Goal: Task Accomplishment & Management: Use online tool/utility

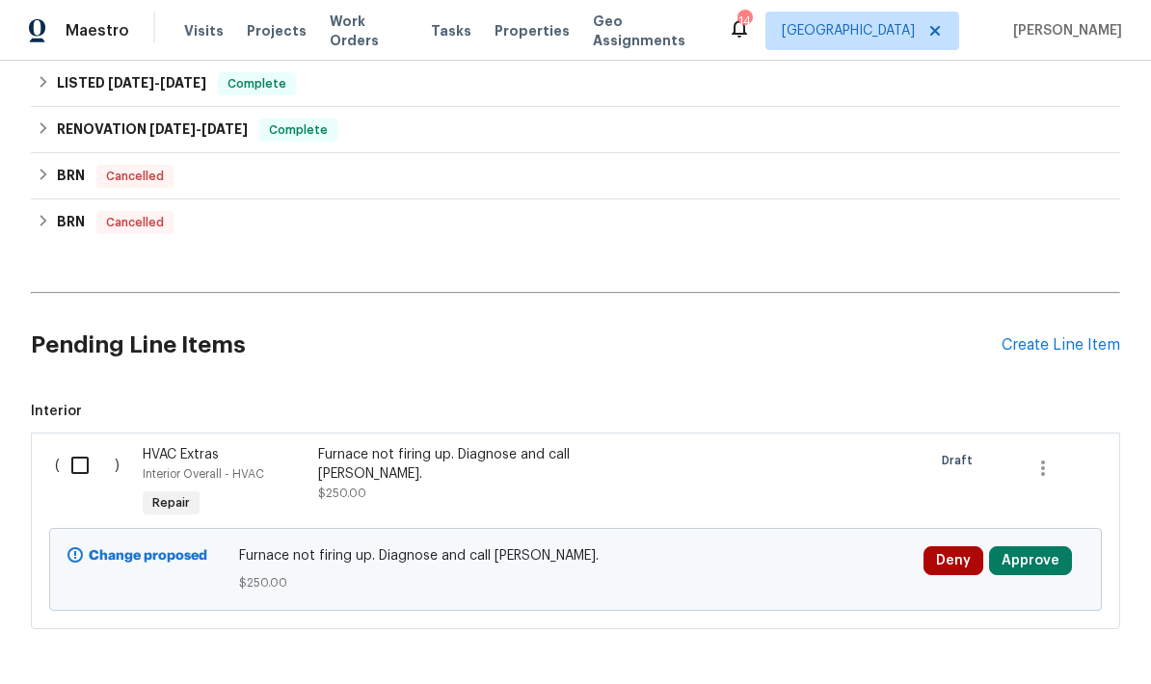
scroll to position [531, 0]
click at [92, 446] on input "checkbox" at bounding box center [87, 466] width 55 height 40
checkbox input "true"
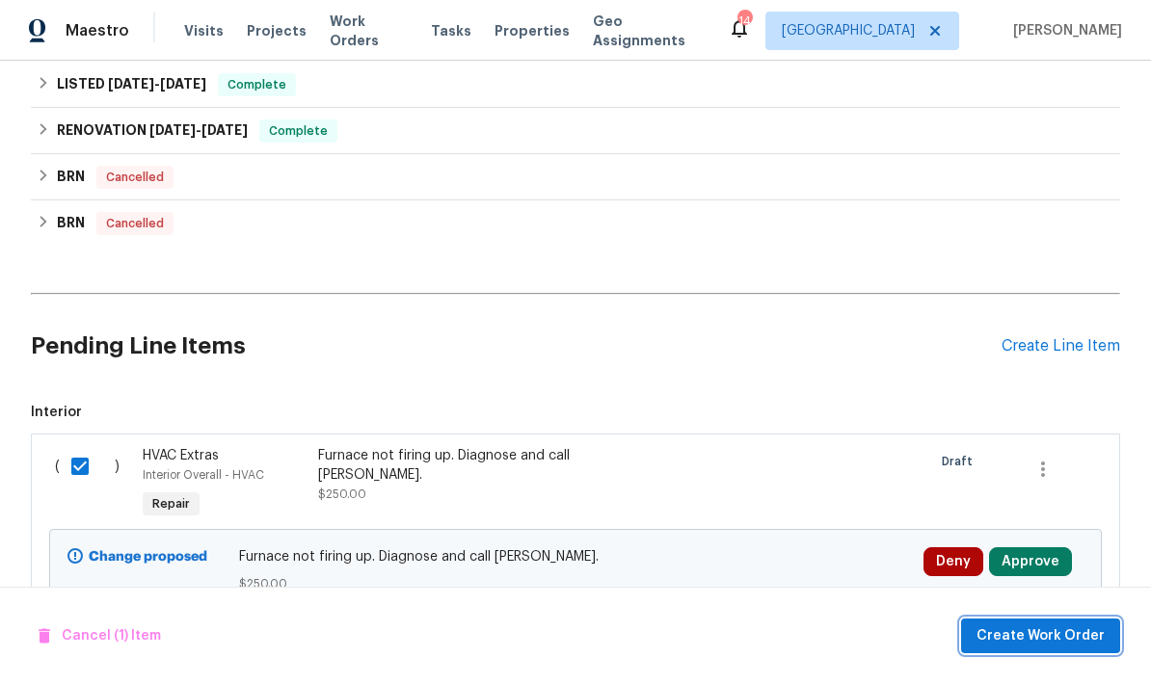
click at [1029, 639] on span "Create Work Order" at bounding box center [1040, 637] width 128 height 24
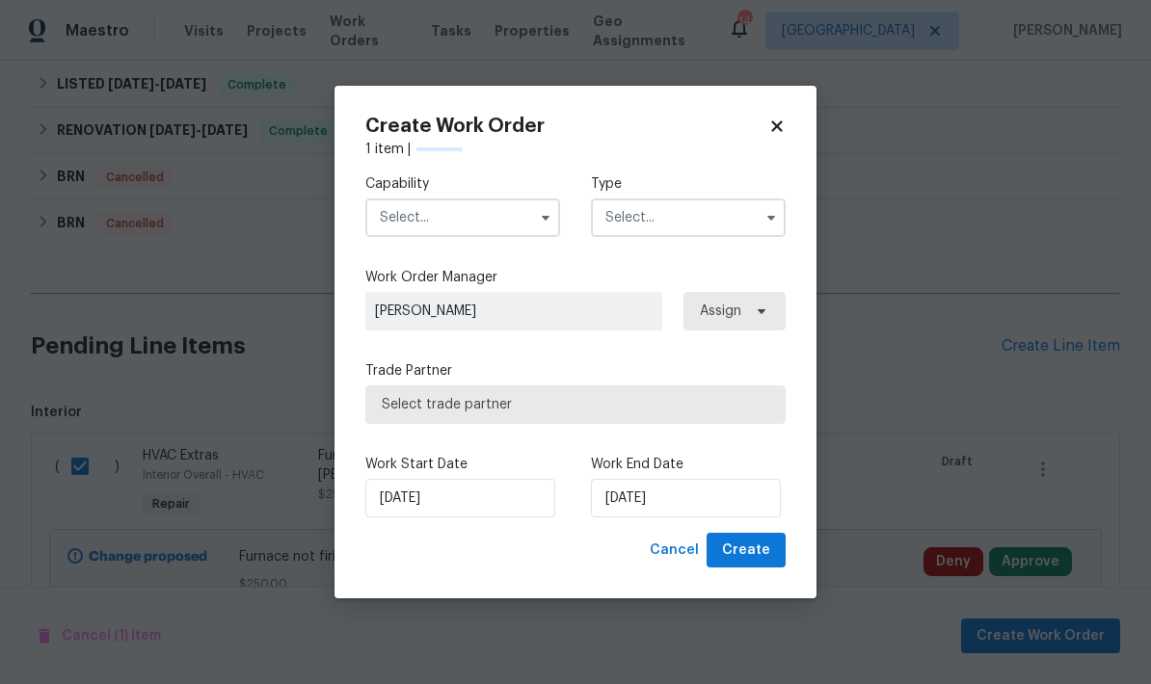
click at [400, 211] on input "text" at bounding box center [462, 218] width 195 height 39
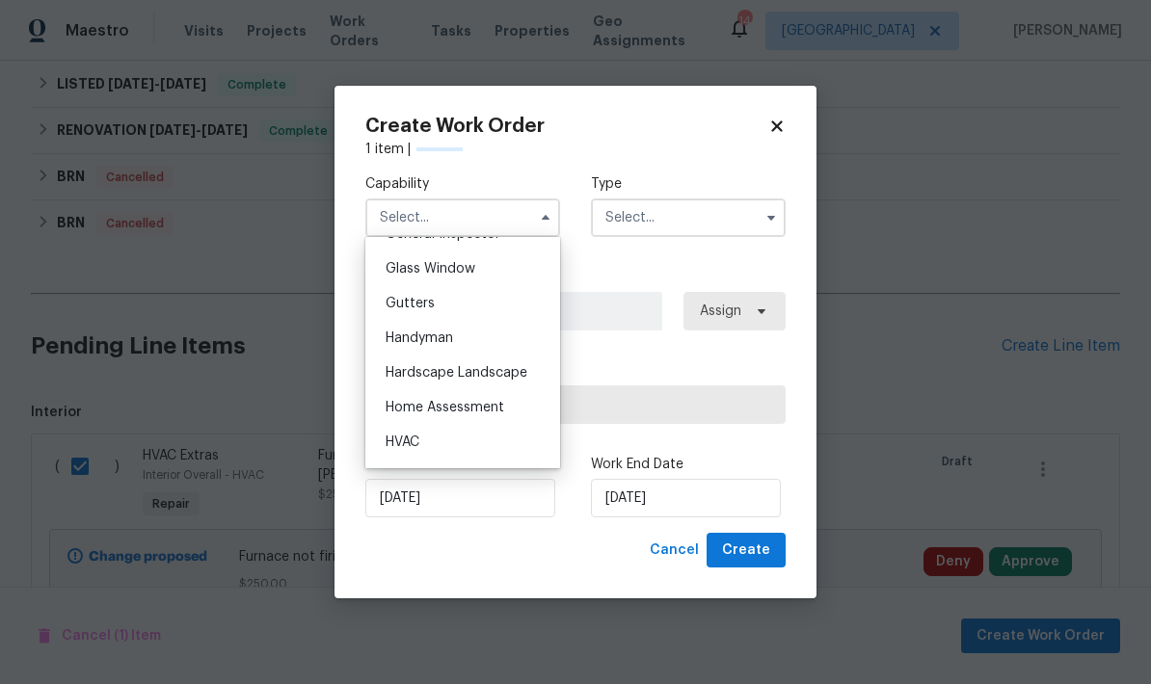
scroll to position [1010, 0]
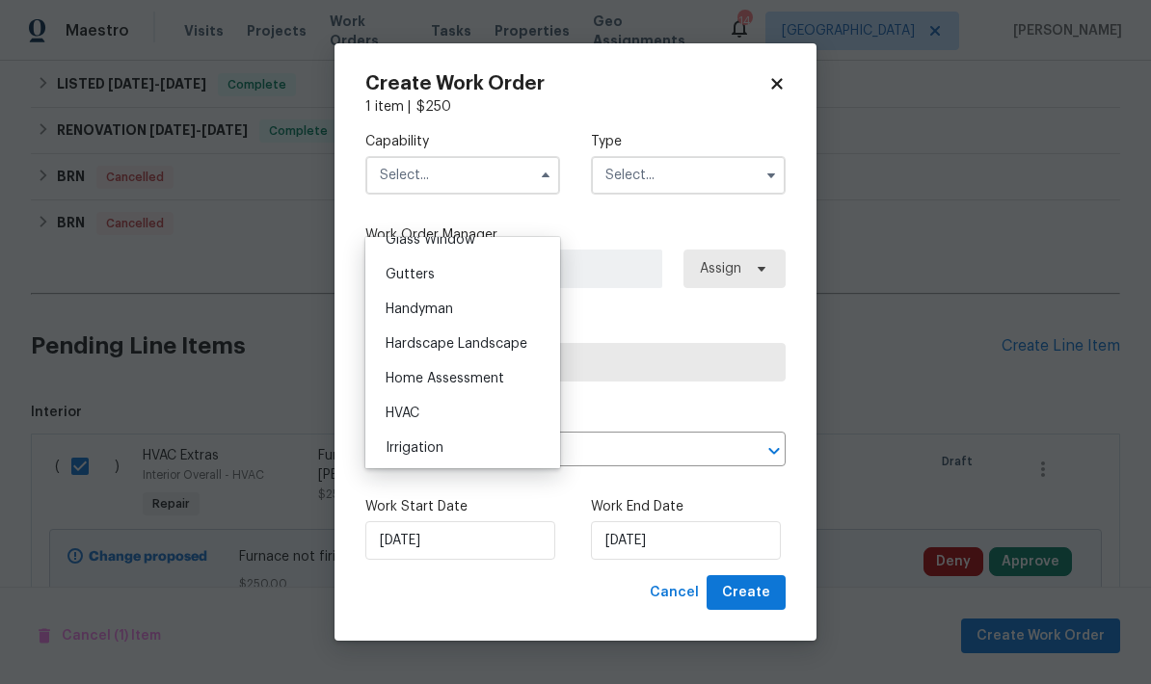
click at [395, 414] on span "HVAC" at bounding box center [403, 413] width 34 height 13
type input "HVAC"
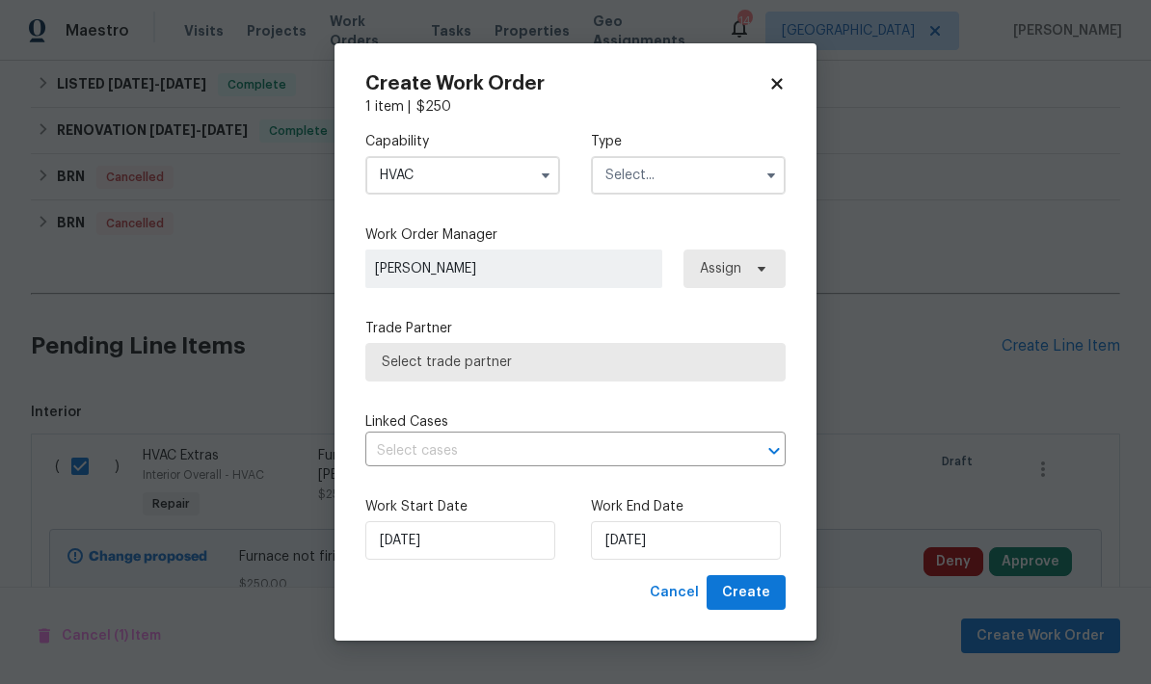
click at [628, 172] on input "text" at bounding box center [688, 175] width 195 height 39
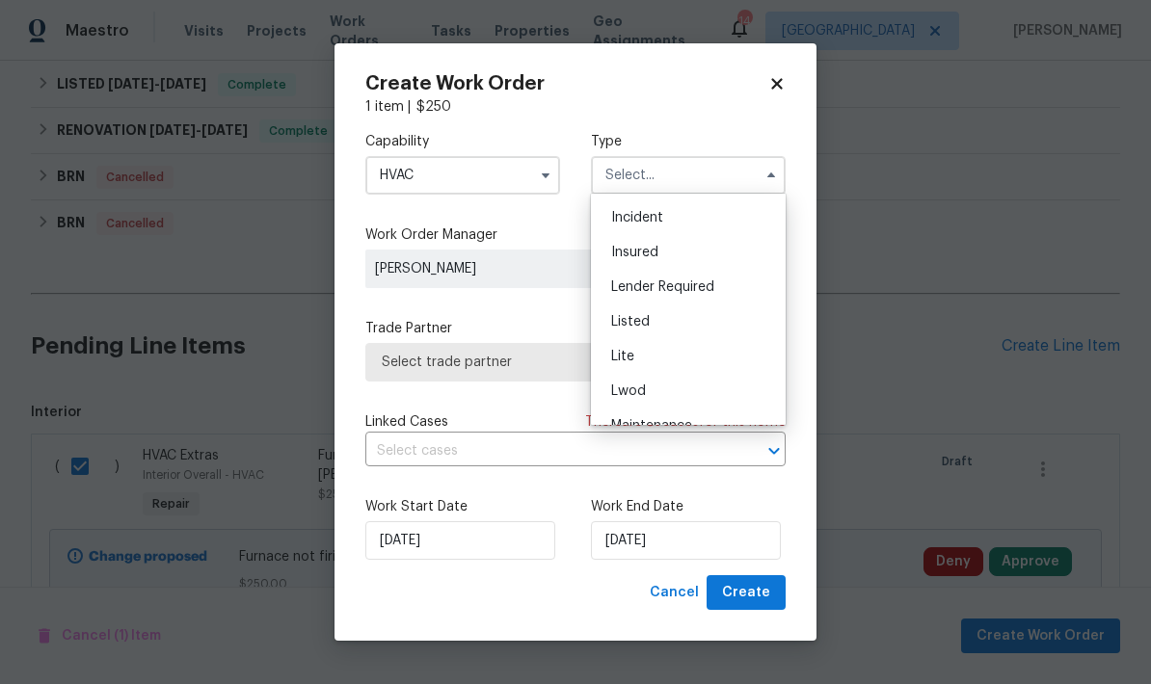
scroll to position [102, 0]
click at [610, 326] on div "Listed" at bounding box center [688, 322] width 185 height 35
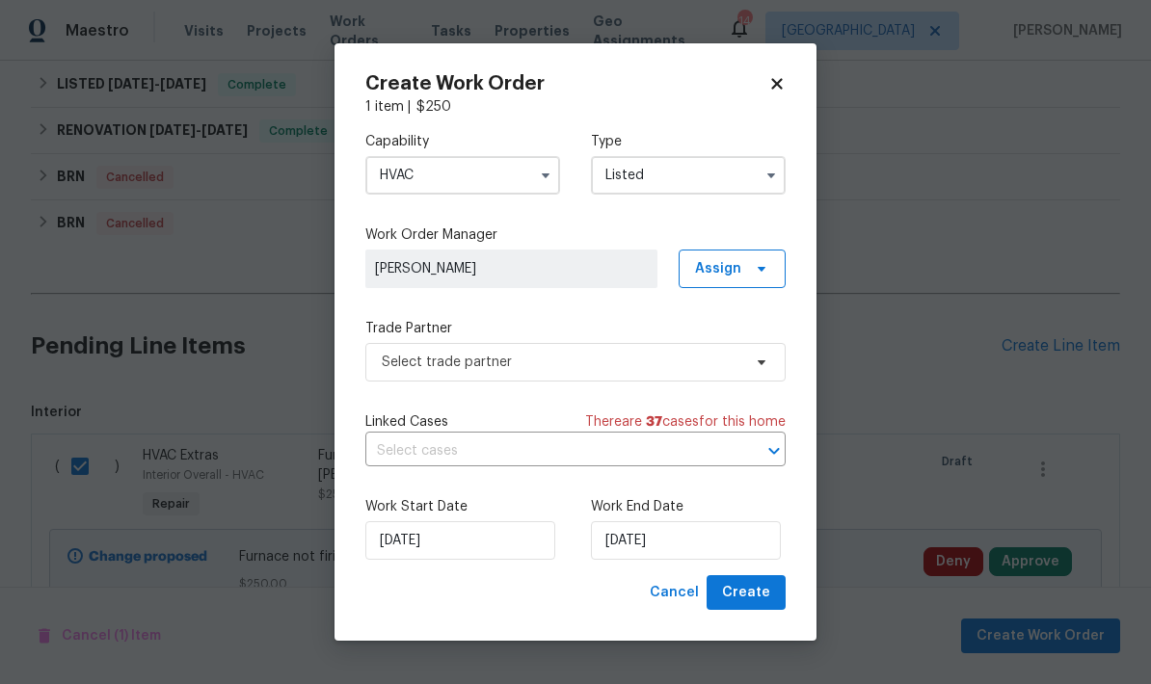
type input "Listed"
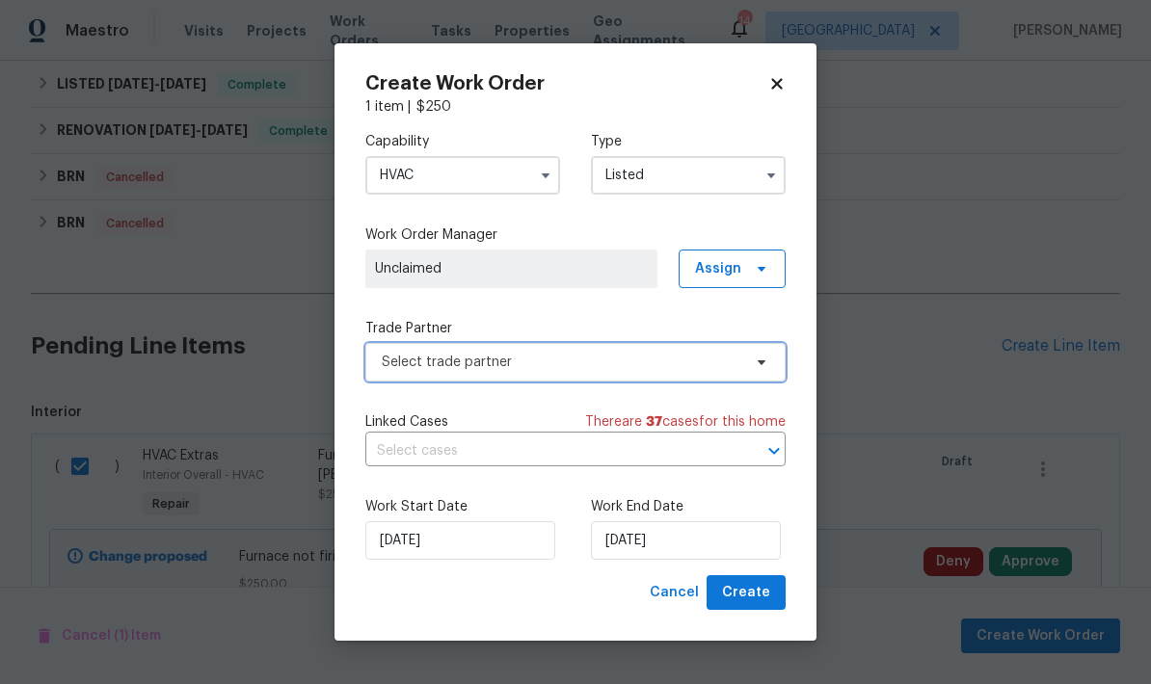
click at [467, 367] on span "Select trade partner" at bounding box center [562, 362] width 360 height 19
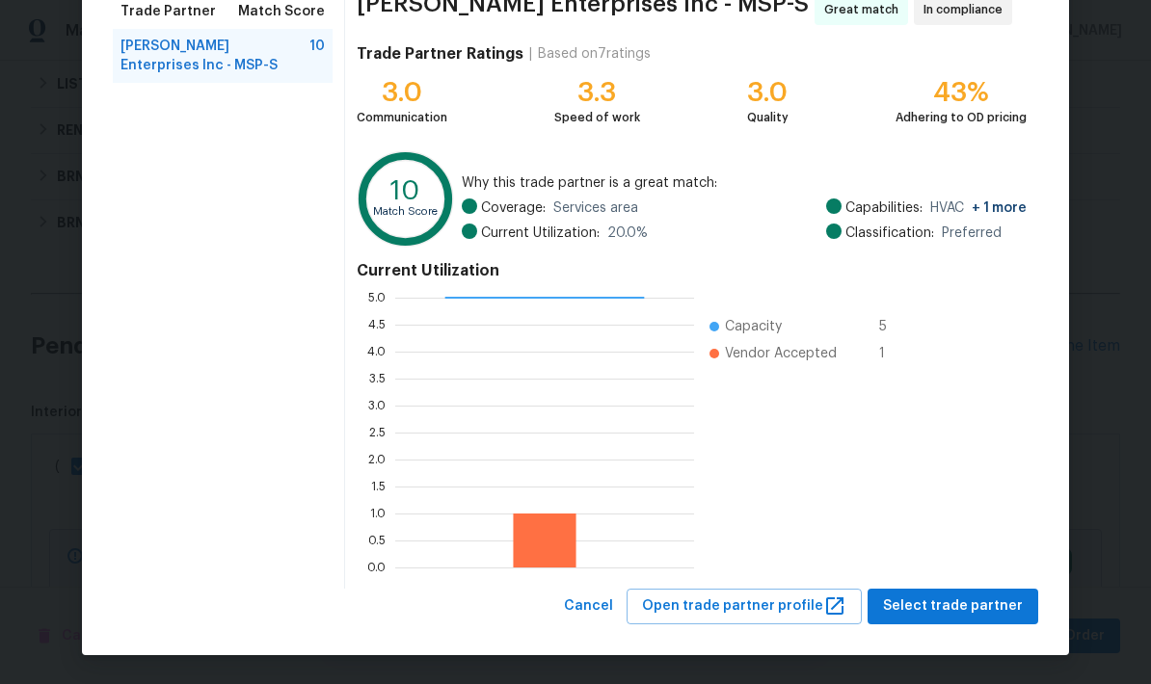
scroll to position [166, 0]
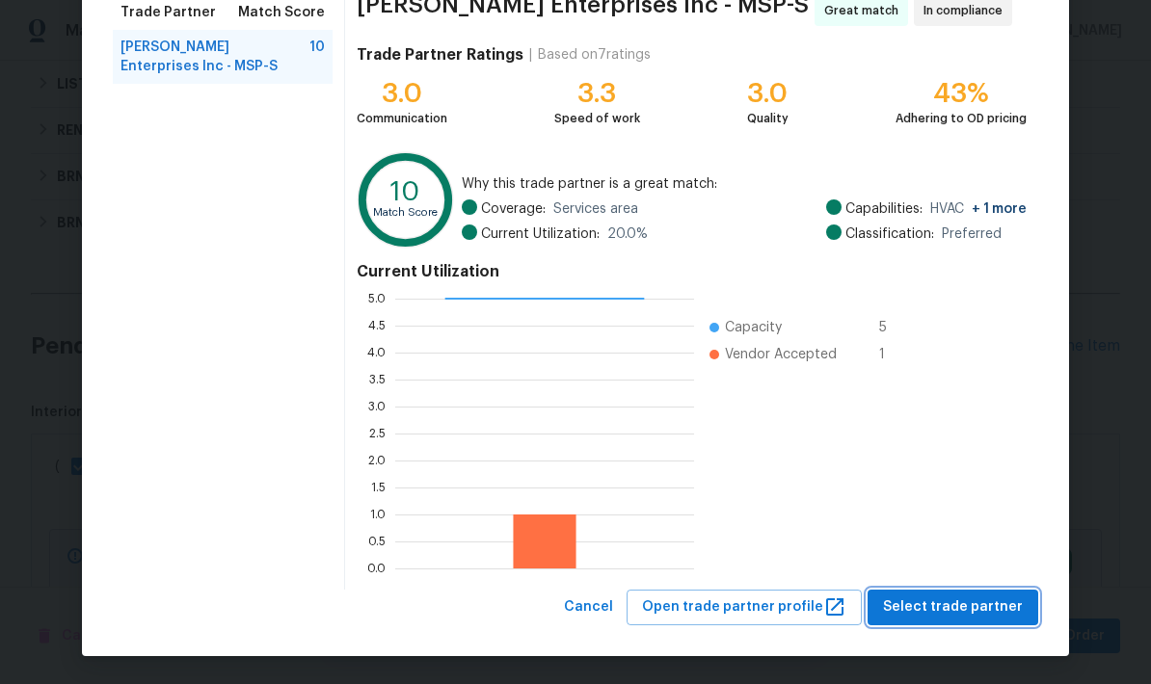
click at [931, 610] on span "Select trade partner" at bounding box center [953, 608] width 140 height 24
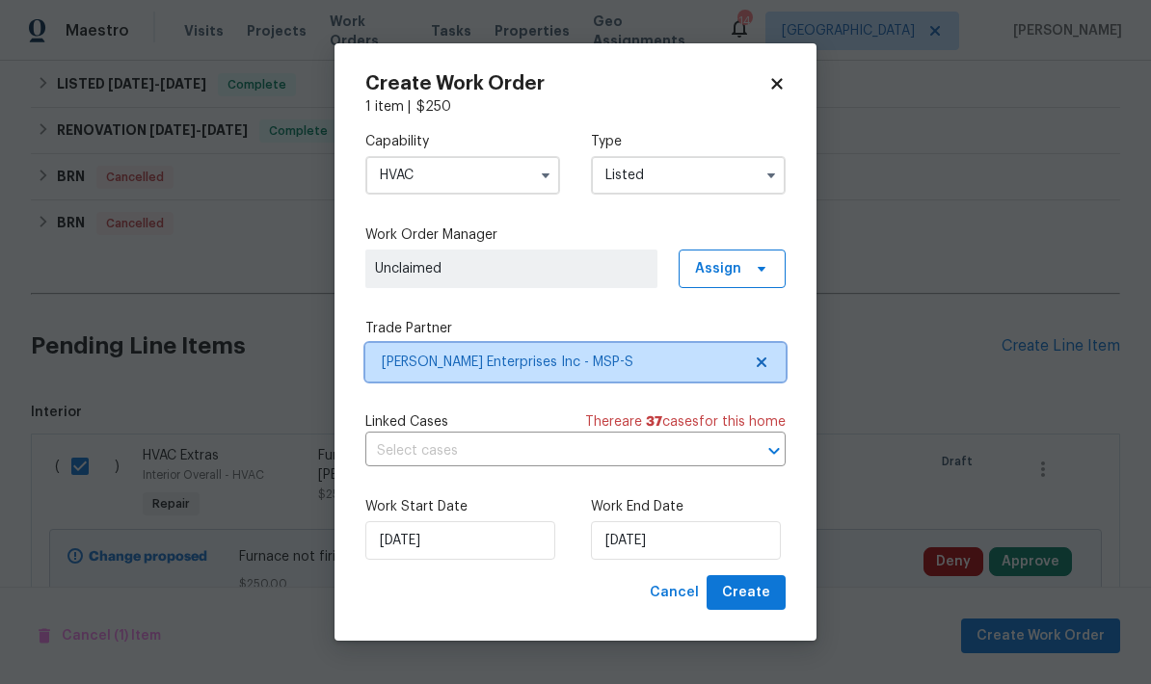
scroll to position [0, 0]
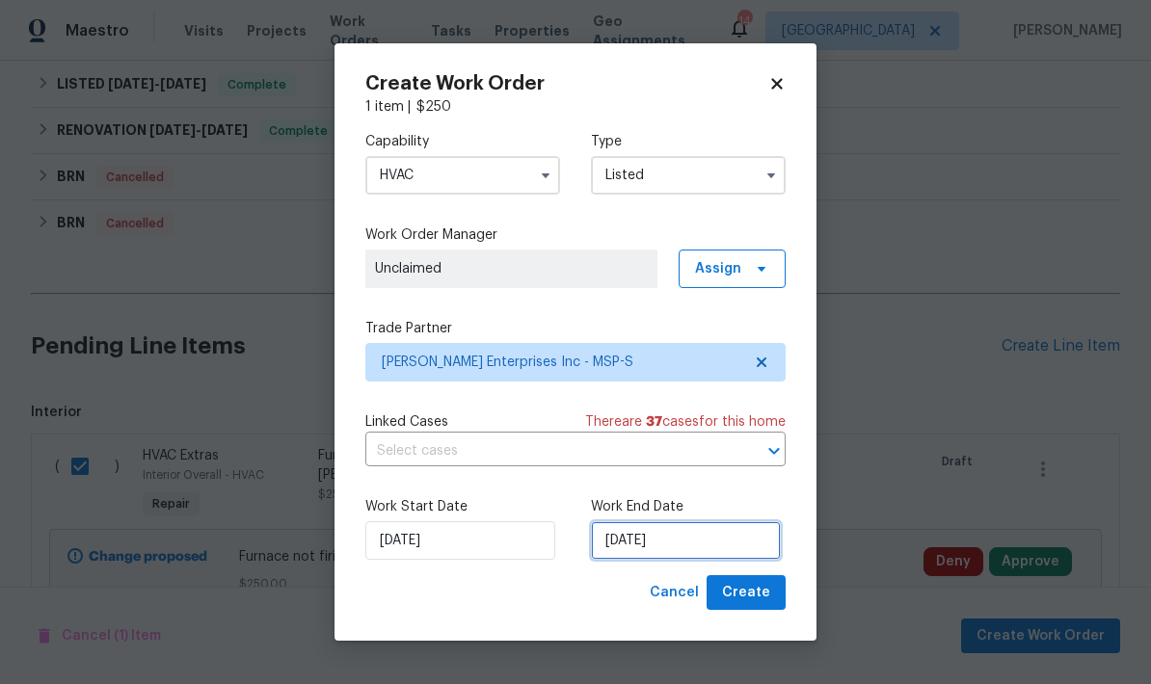
click at [695, 543] on input "8/18/2025" at bounding box center [686, 540] width 190 height 39
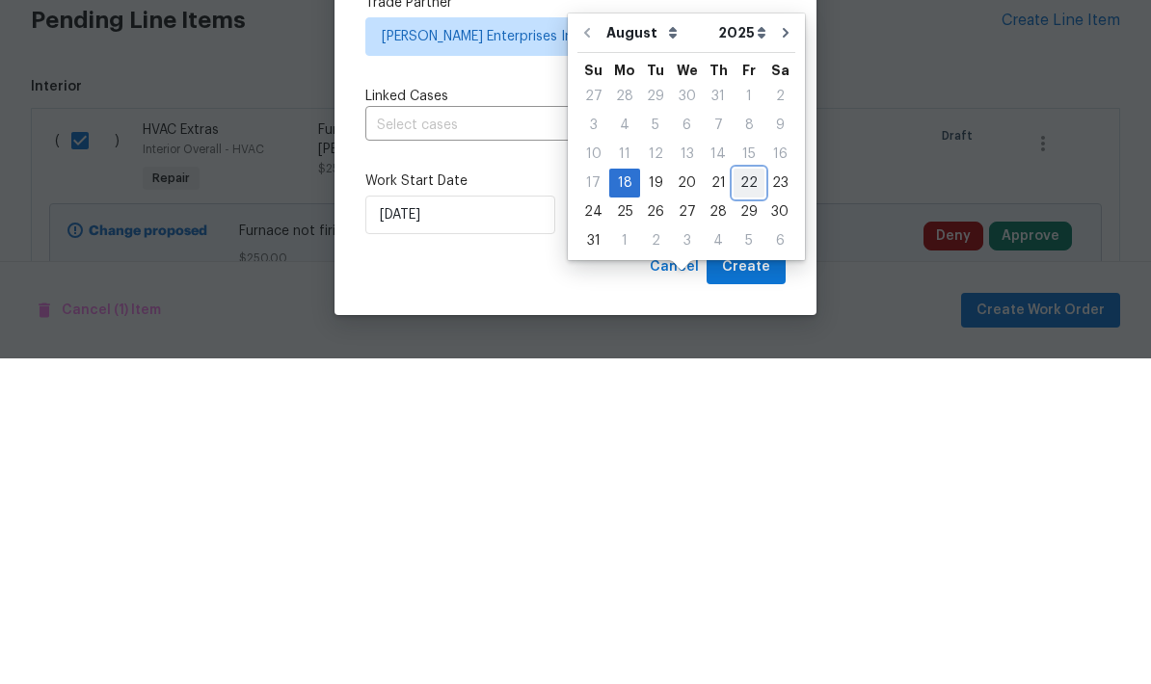
click at [735, 495] on div "22" at bounding box center [749, 508] width 31 height 27
type input "8/22/2025"
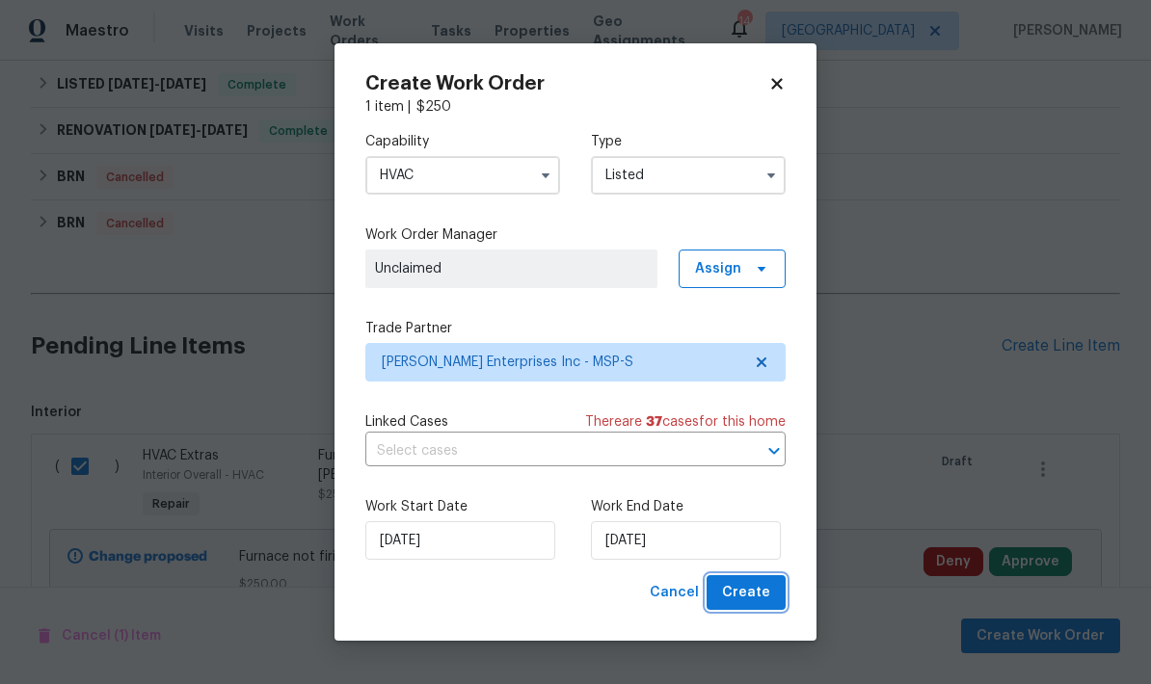
click at [744, 596] on span "Create" at bounding box center [746, 593] width 48 height 24
checkbox input "false"
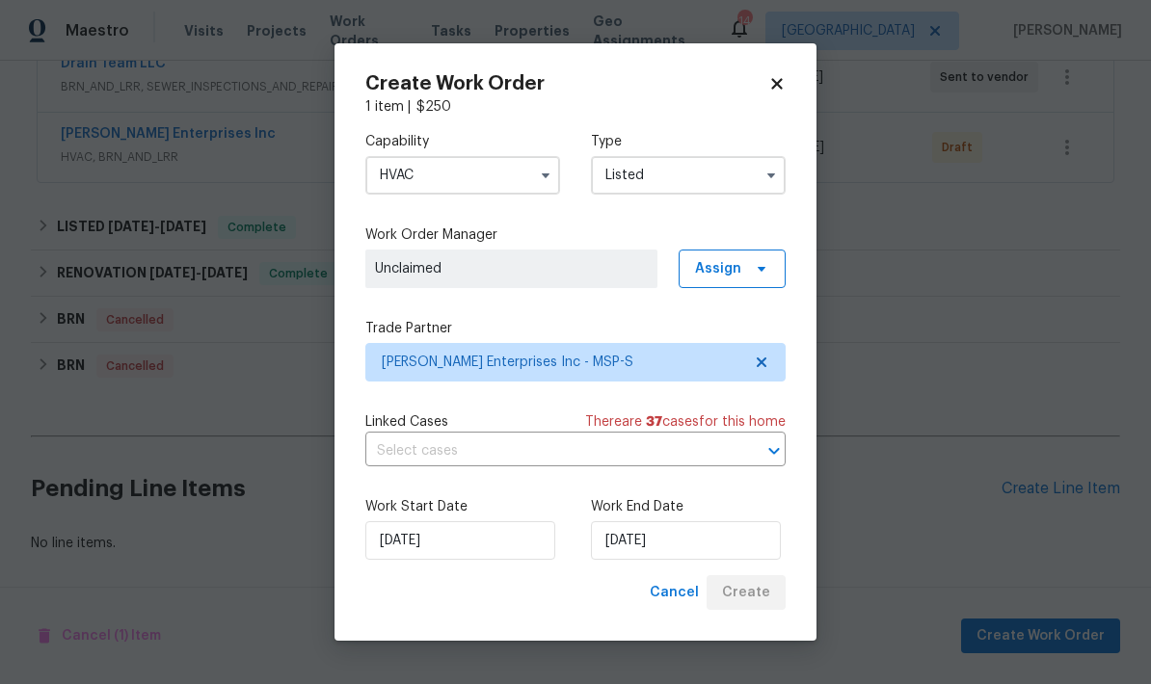
scroll to position [381, 0]
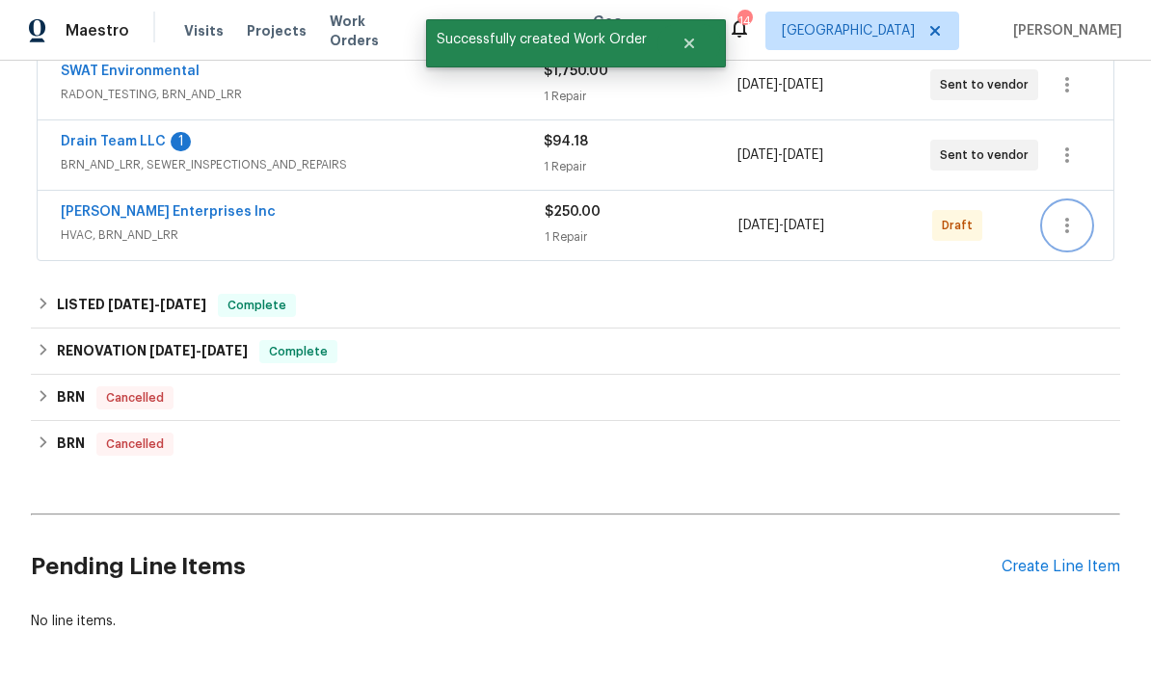
click at [1074, 214] on icon "button" at bounding box center [1067, 225] width 23 height 23
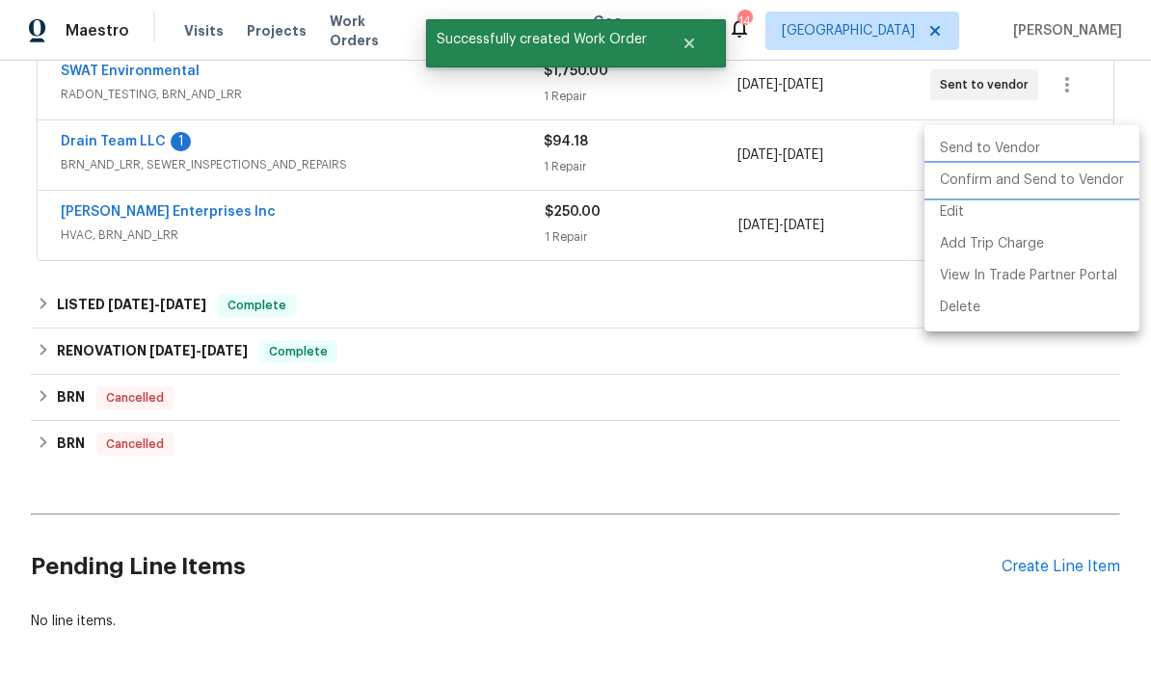
click at [957, 187] on li "Confirm and Send to Vendor" at bounding box center [1031, 181] width 215 height 32
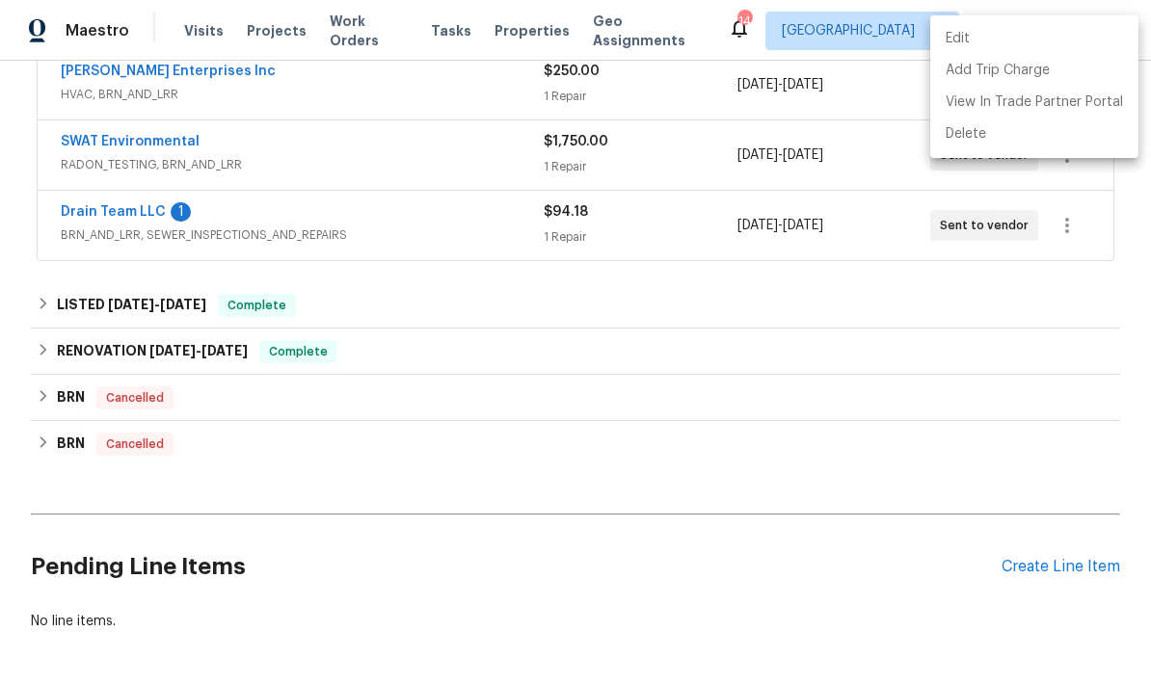
click at [1057, 499] on div at bounding box center [575, 342] width 1151 height 684
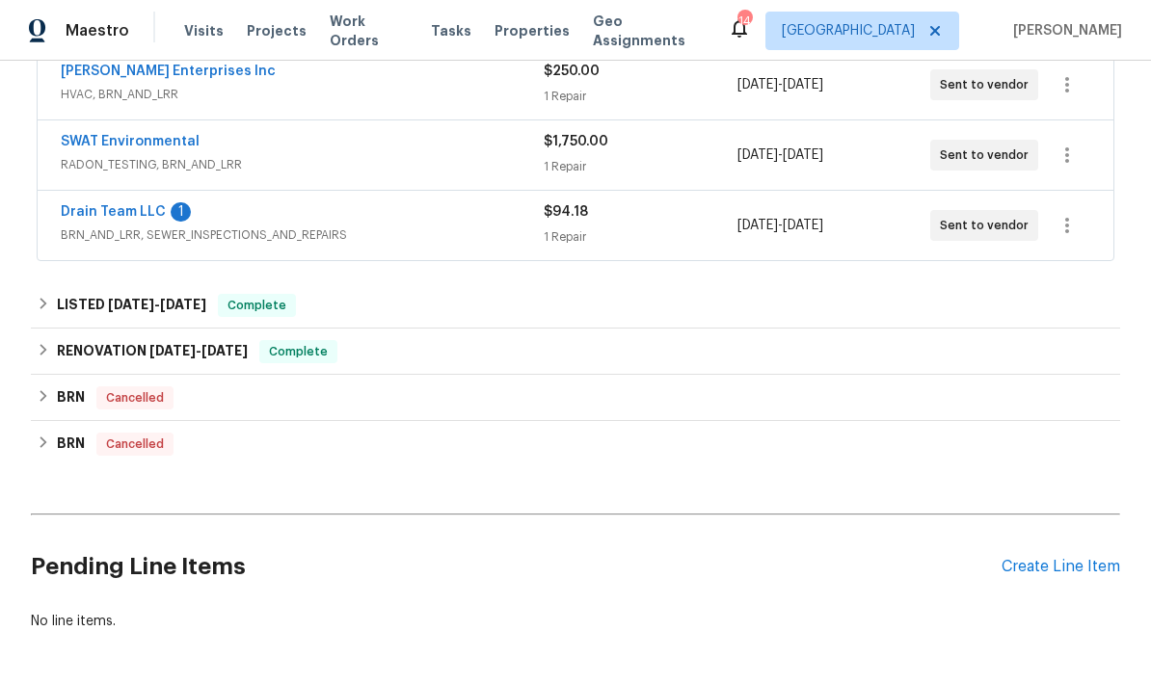
click at [1029, 558] on div "Create Line Item" at bounding box center [1061, 567] width 119 height 18
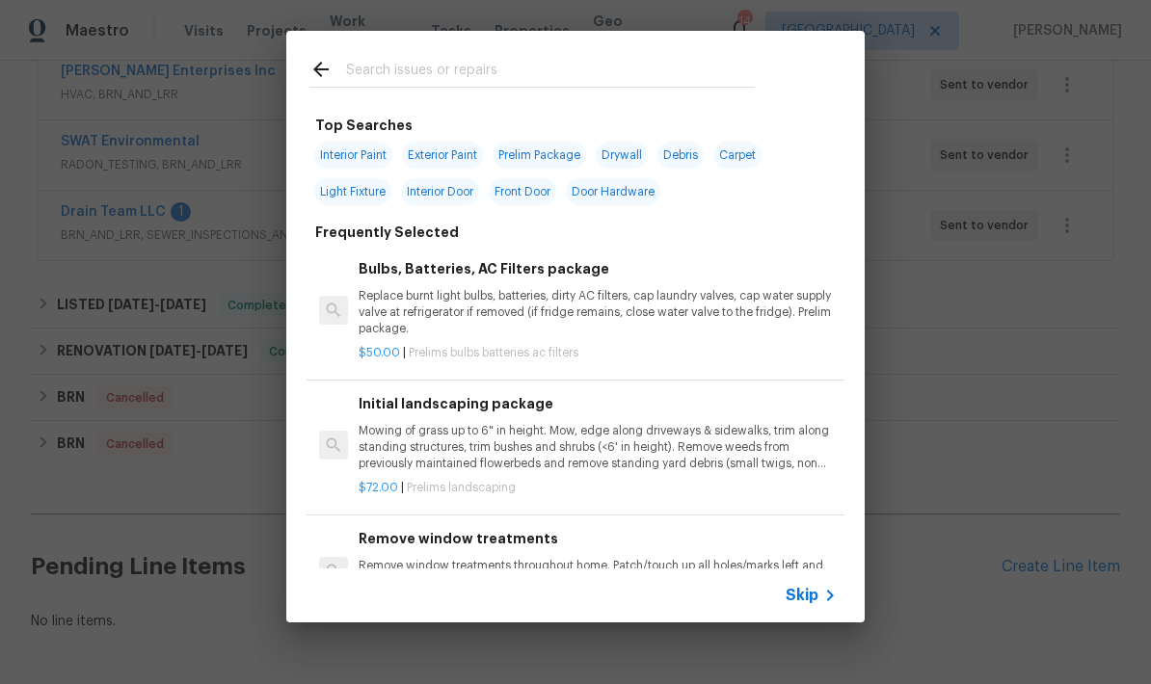
click at [361, 69] on input "text" at bounding box center [550, 72] width 409 height 29
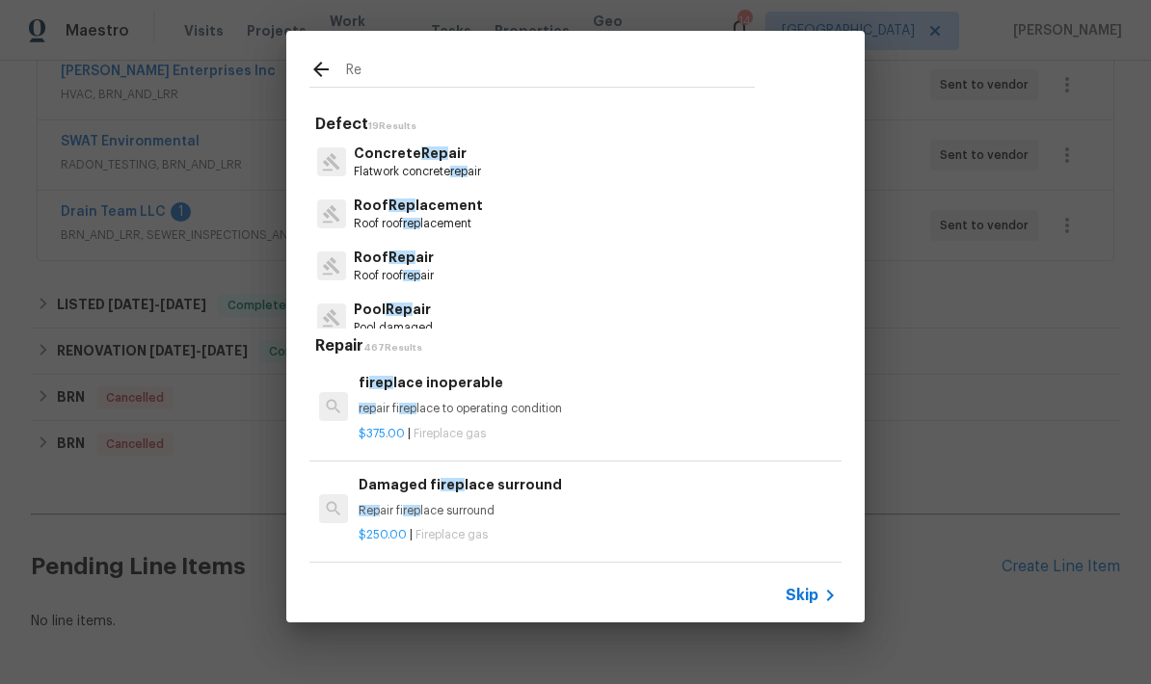
type input "R"
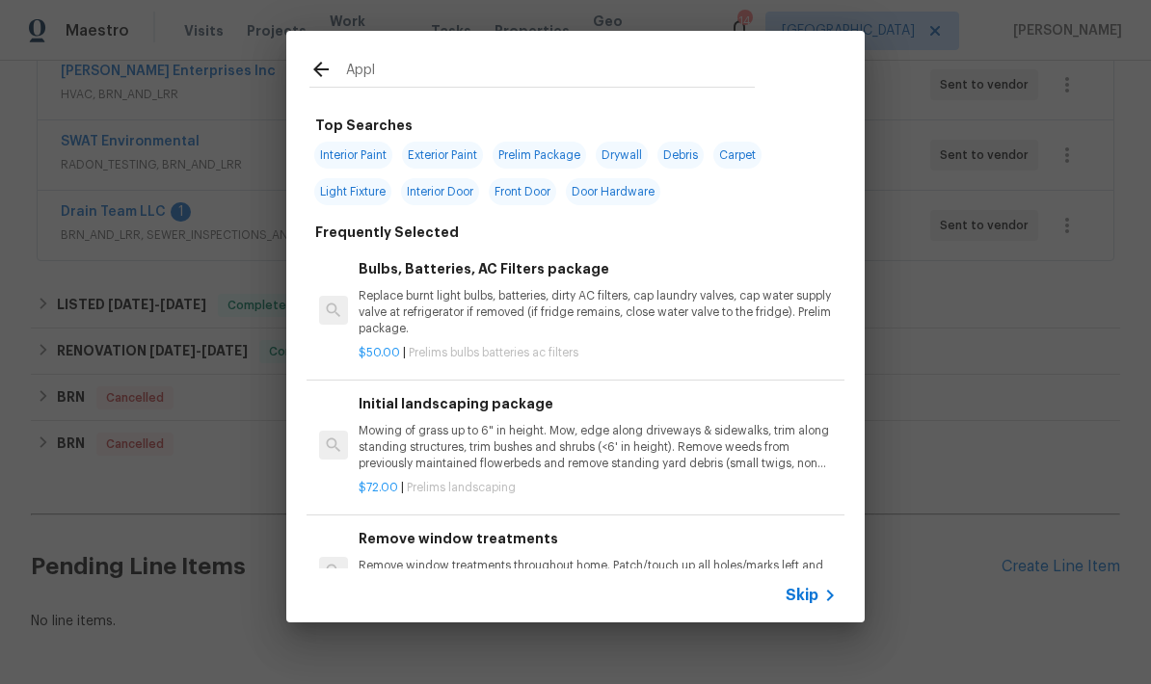
type input "Appli"
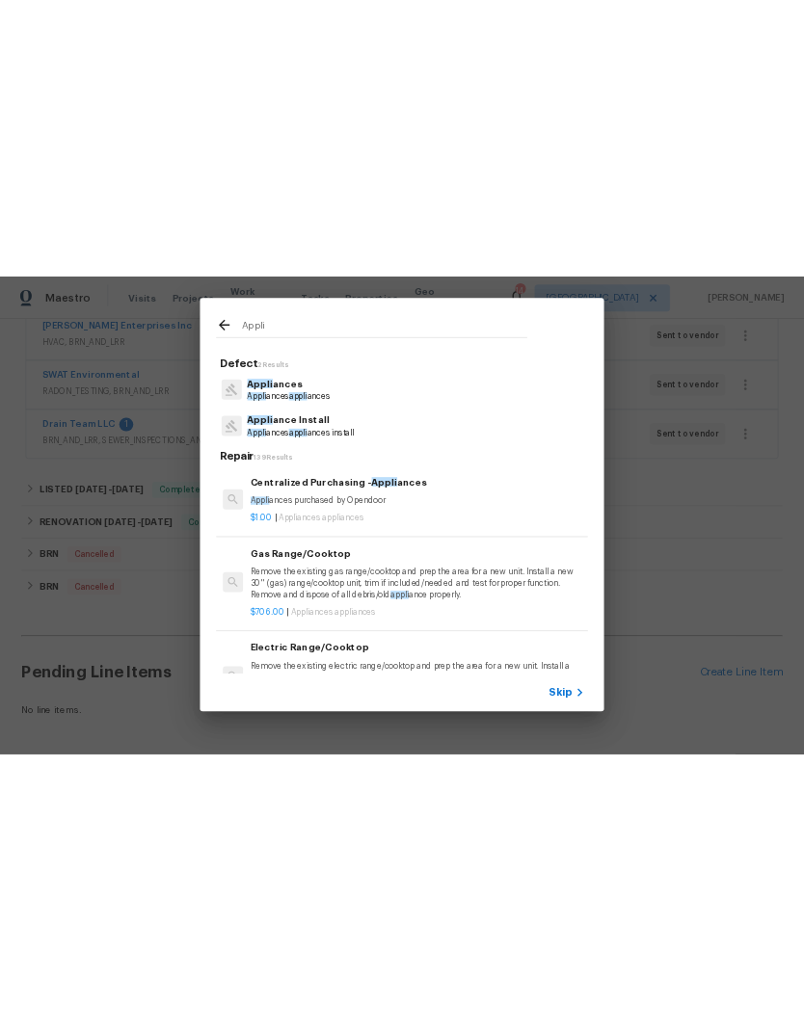
scroll to position [34, 0]
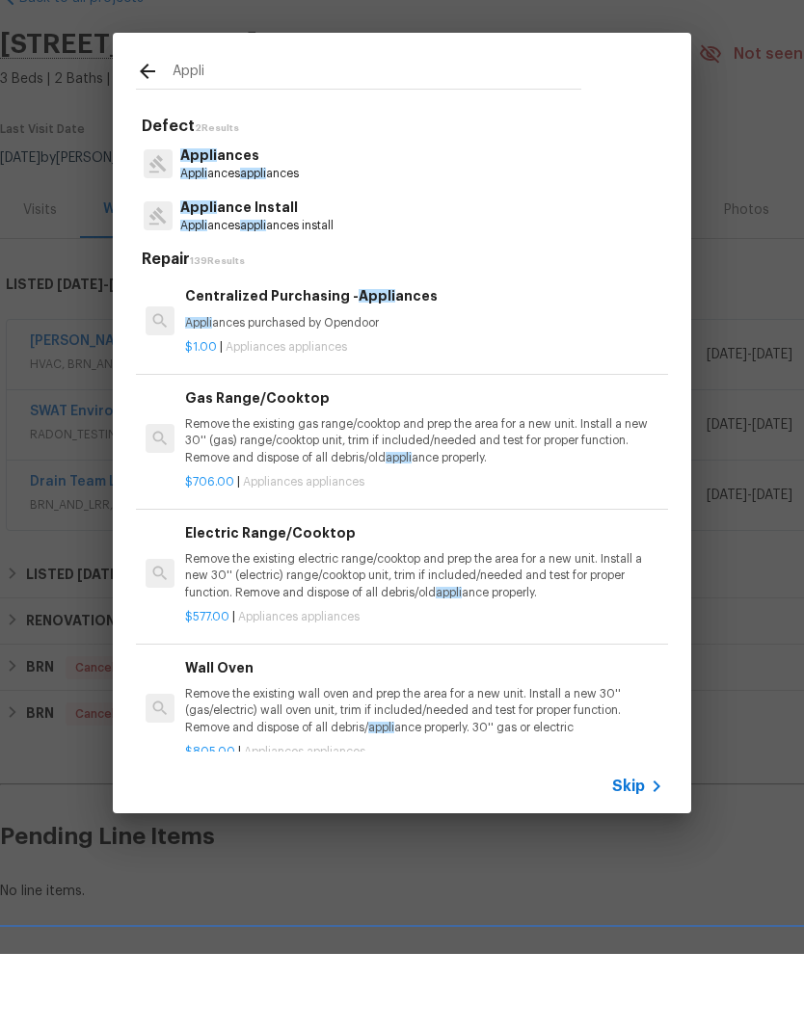
click at [218, 275] on p "Appli ance Install" at bounding box center [256, 285] width 153 height 20
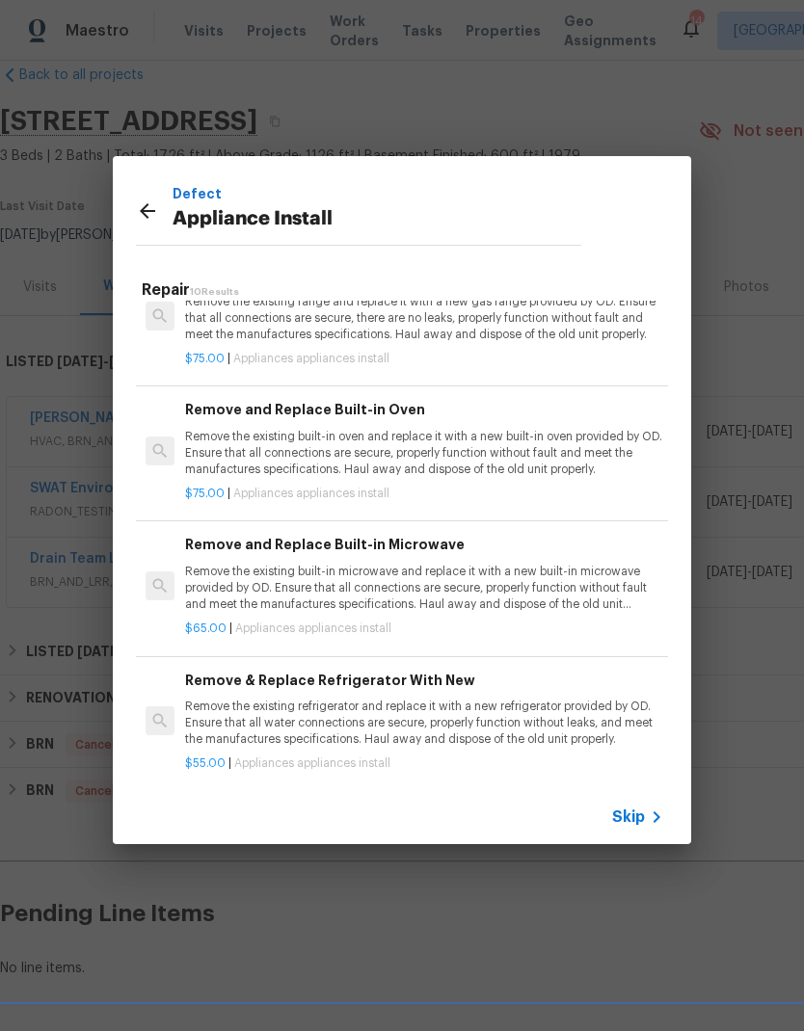
scroll to position [861, 0]
click at [131, 204] on div "Defect Appliance Install" at bounding box center [359, 210] width 492 height 109
click at [151, 210] on icon at bounding box center [147, 210] width 15 height 15
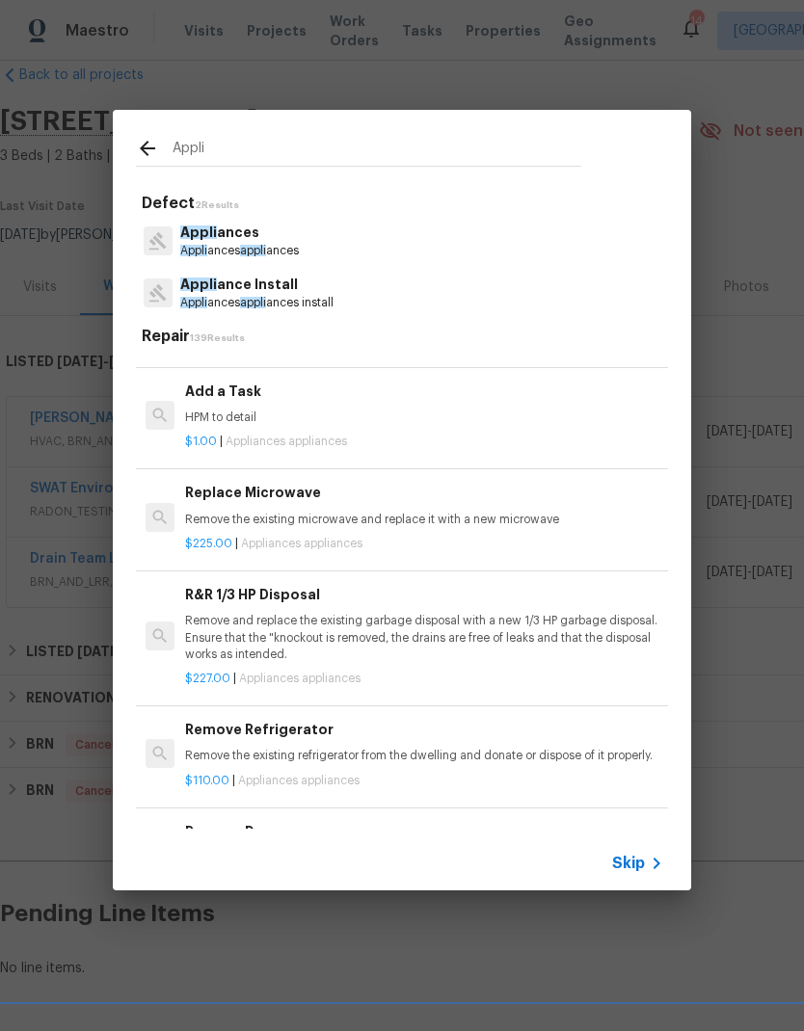
click at [213, 246] on p "Appli ances appli ances" at bounding box center [239, 251] width 119 height 16
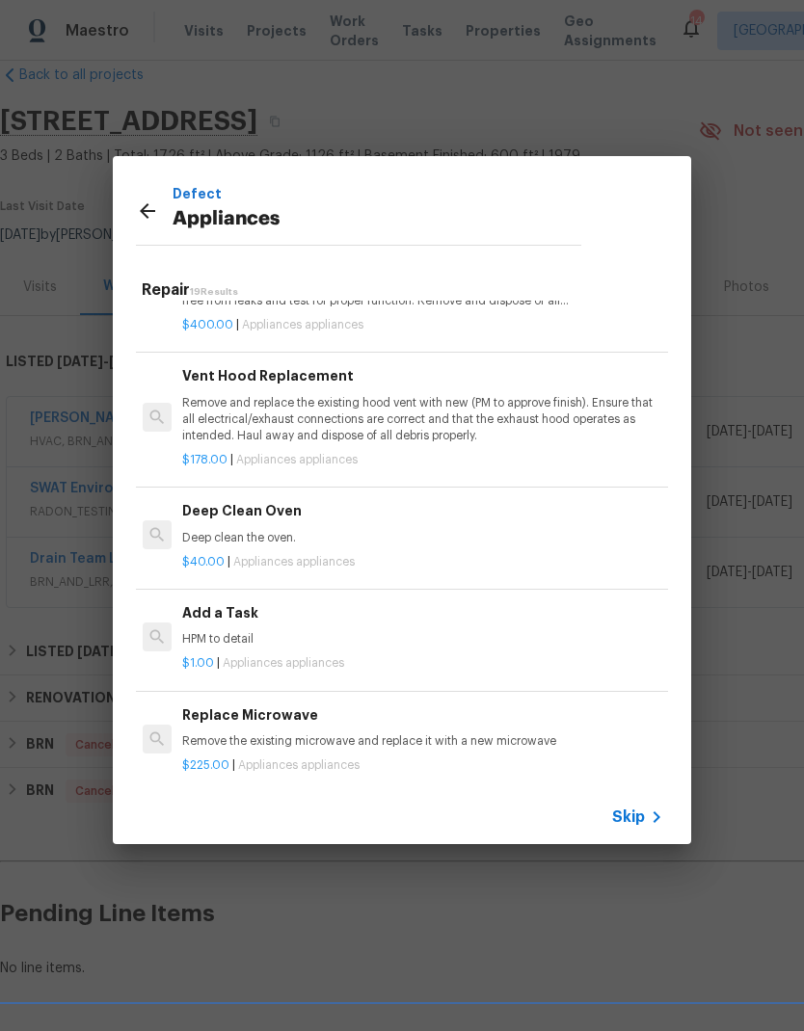
scroll to position [594, 3]
click at [201, 606] on h6 "Add a Task" at bounding box center [421, 612] width 478 height 21
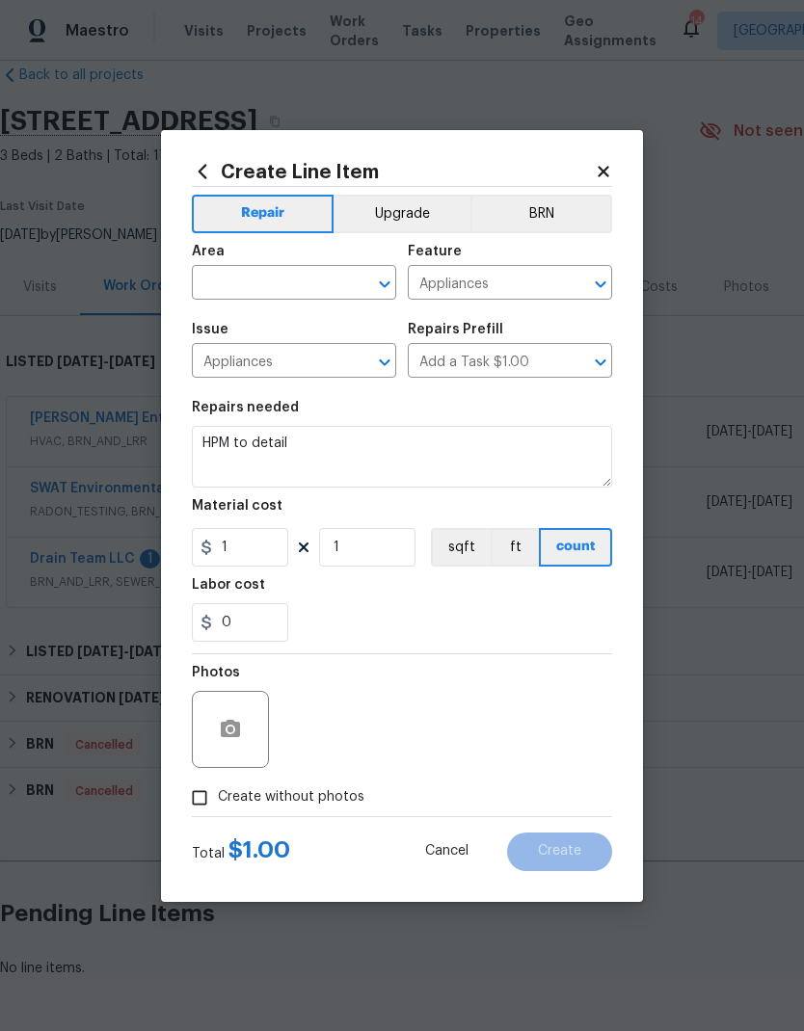
click at [212, 279] on input "text" at bounding box center [267, 285] width 150 height 30
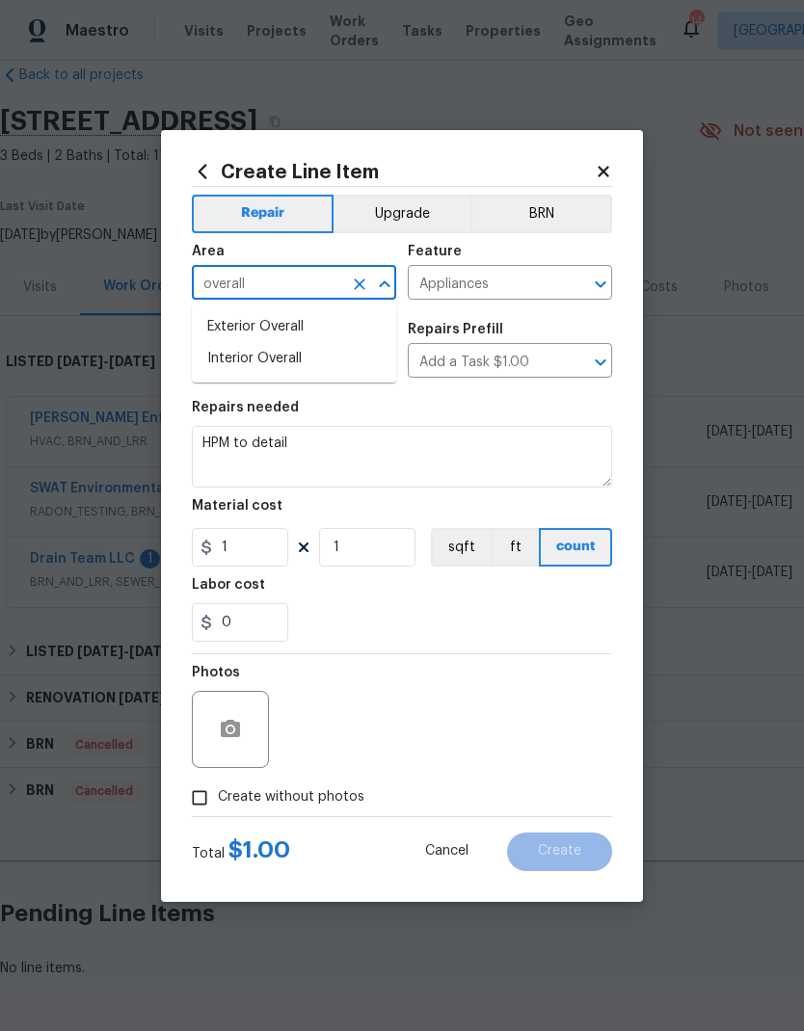
click at [227, 361] on li "Interior Overall" at bounding box center [294, 359] width 204 height 32
type input "Interior Overall"
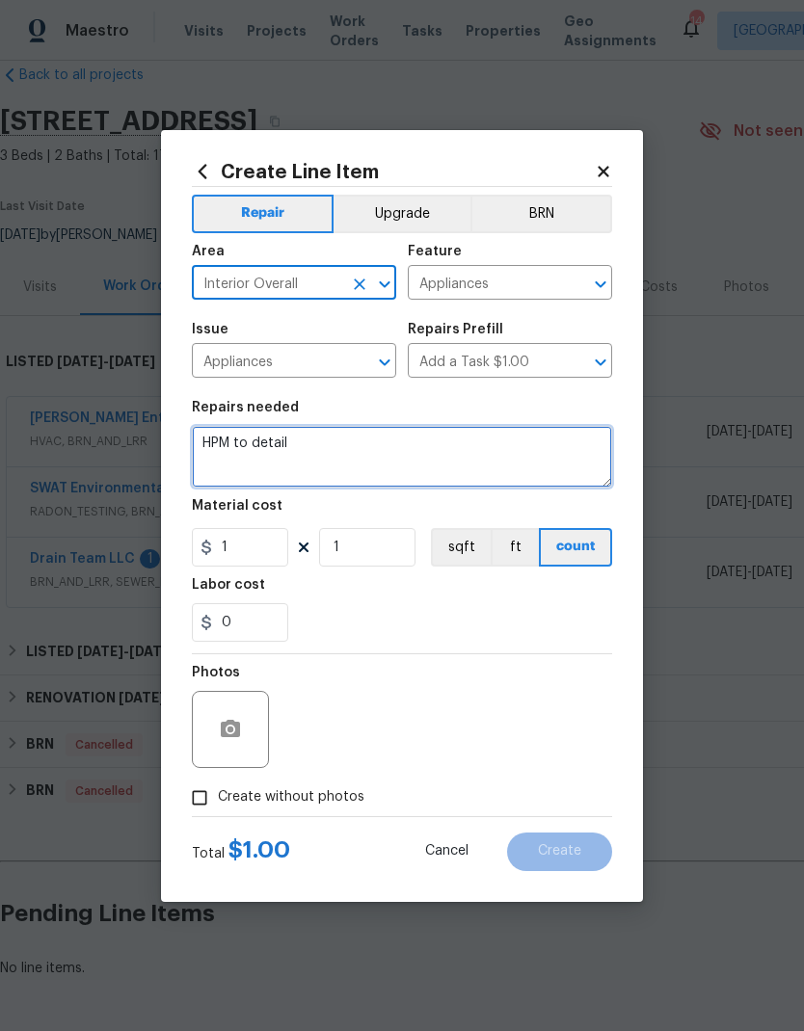
click at [305, 439] on textarea "HPM to detail" at bounding box center [402, 457] width 420 height 62
type textarea "H"
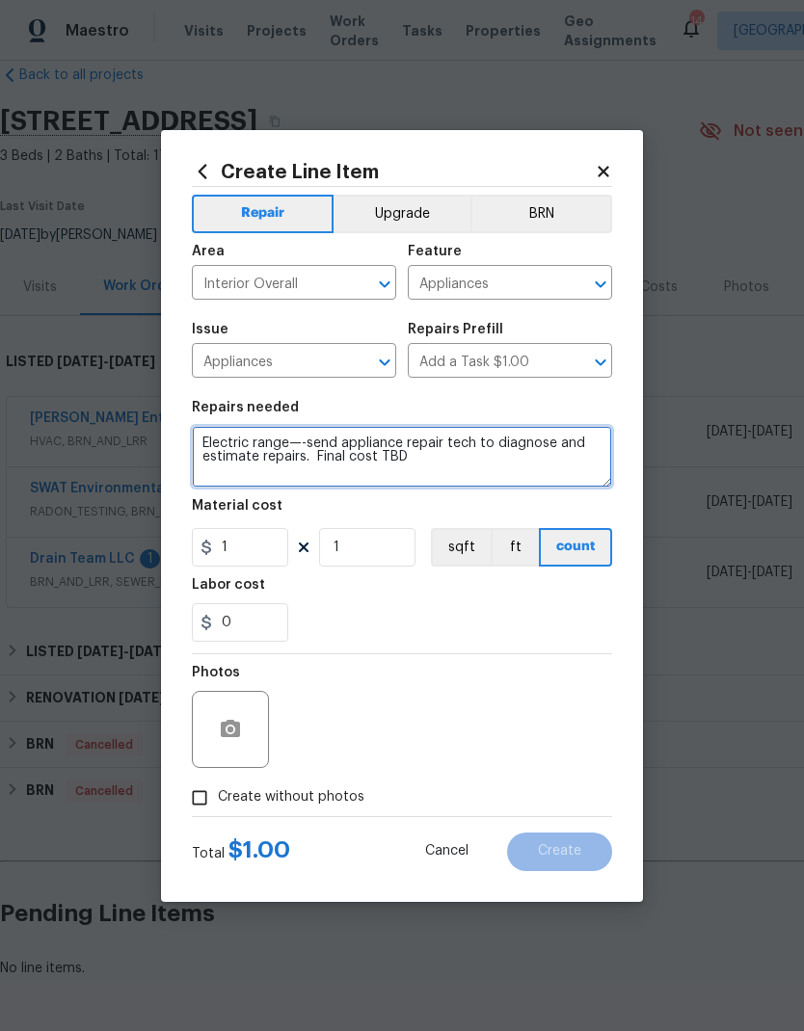
type textarea "Electric range—-send appliance repair tech to diagnose and estimate repairs. Fi…"
click at [328, 598] on div "Labor cost" at bounding box center [402, 590] width 420 height 25
click at [197, 683] on input "Create without photos" at bounding box center [199, 798] width 37 height 37
checkbox input "true"
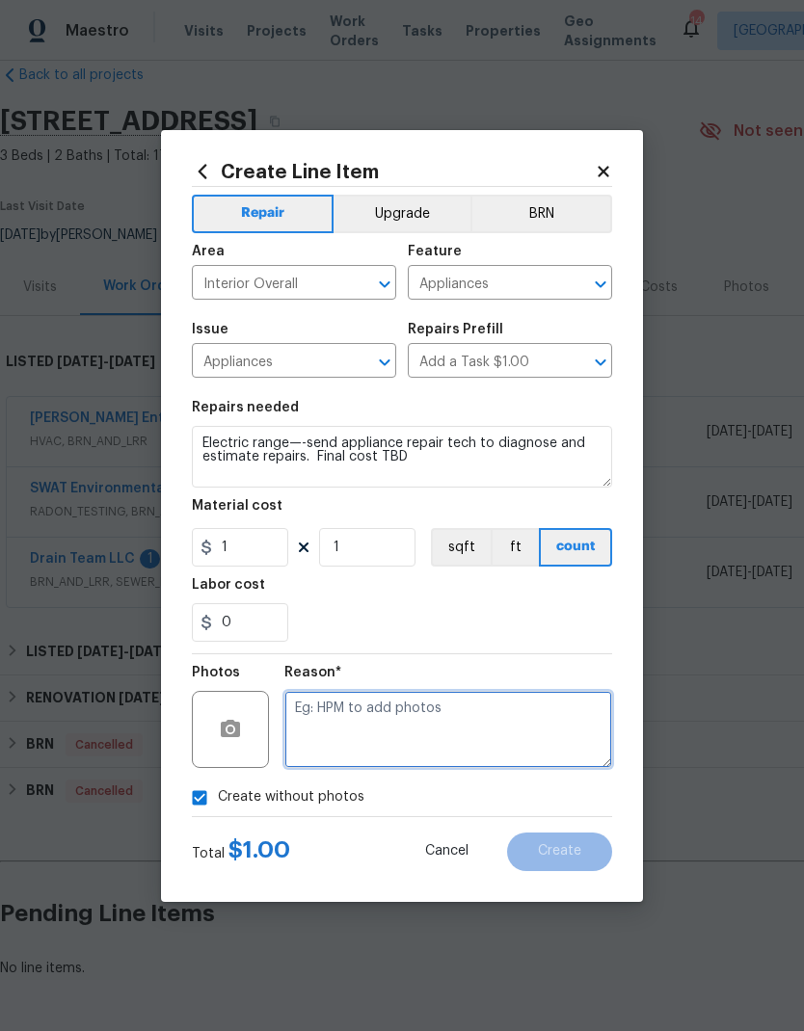
click at [316, 683] on textarea at bounding box center [448, 729] width 328 height 77
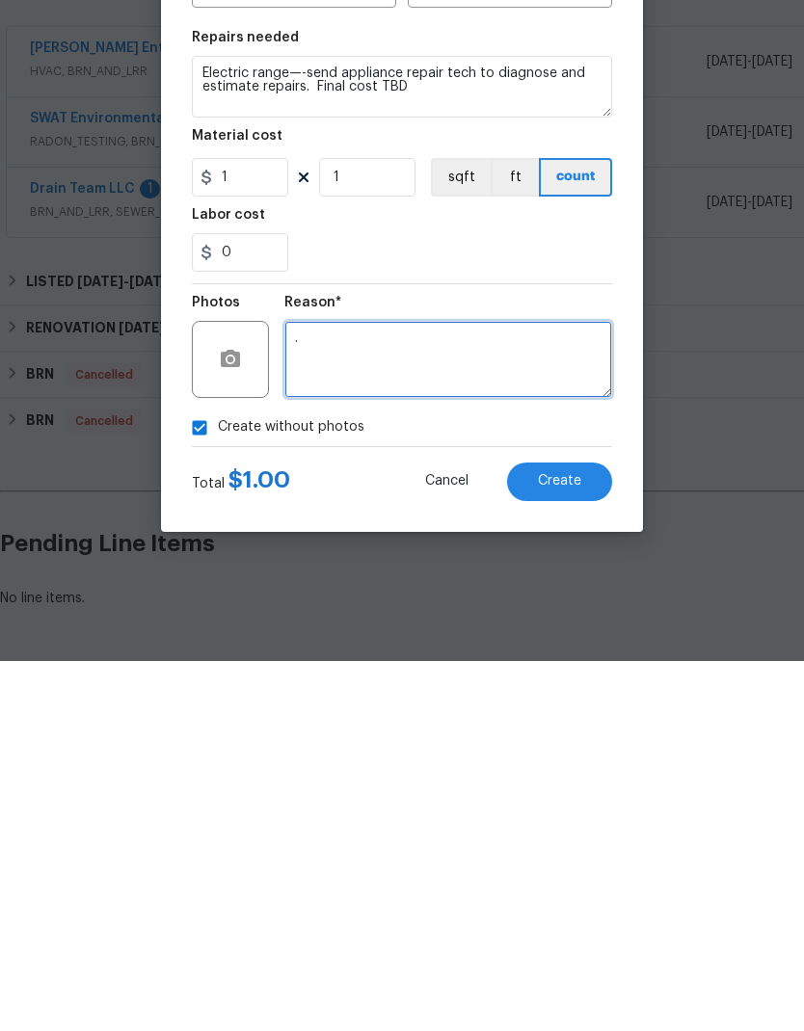
type textarea "."
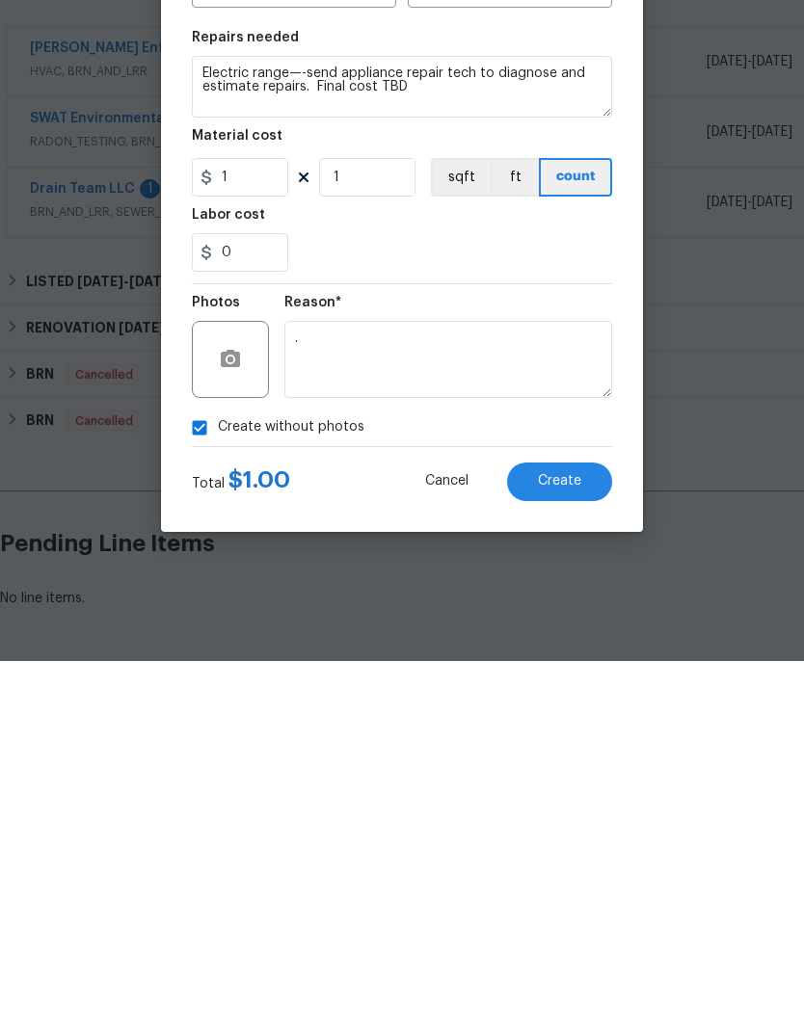
click at [543, 683] on span "Create" at bounding box center [559, 851] width 43 height 14
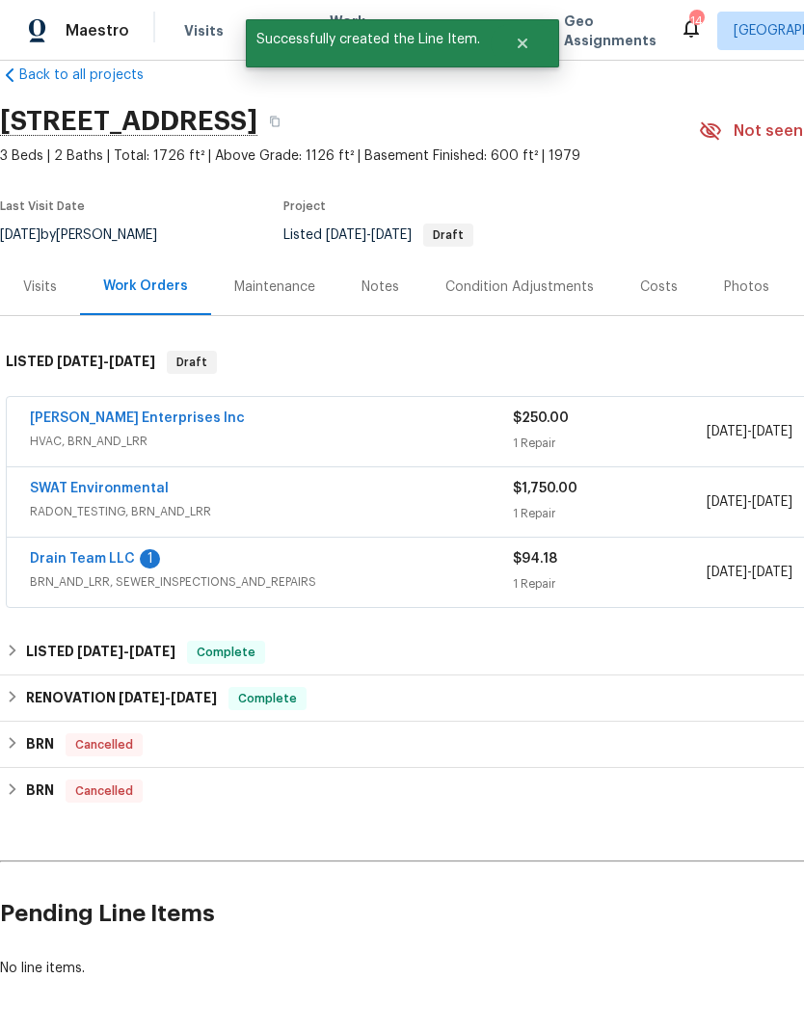
click at [59, 552] on link "Drain Team LLC" at bounding box center [82, 558] width 105 height 13
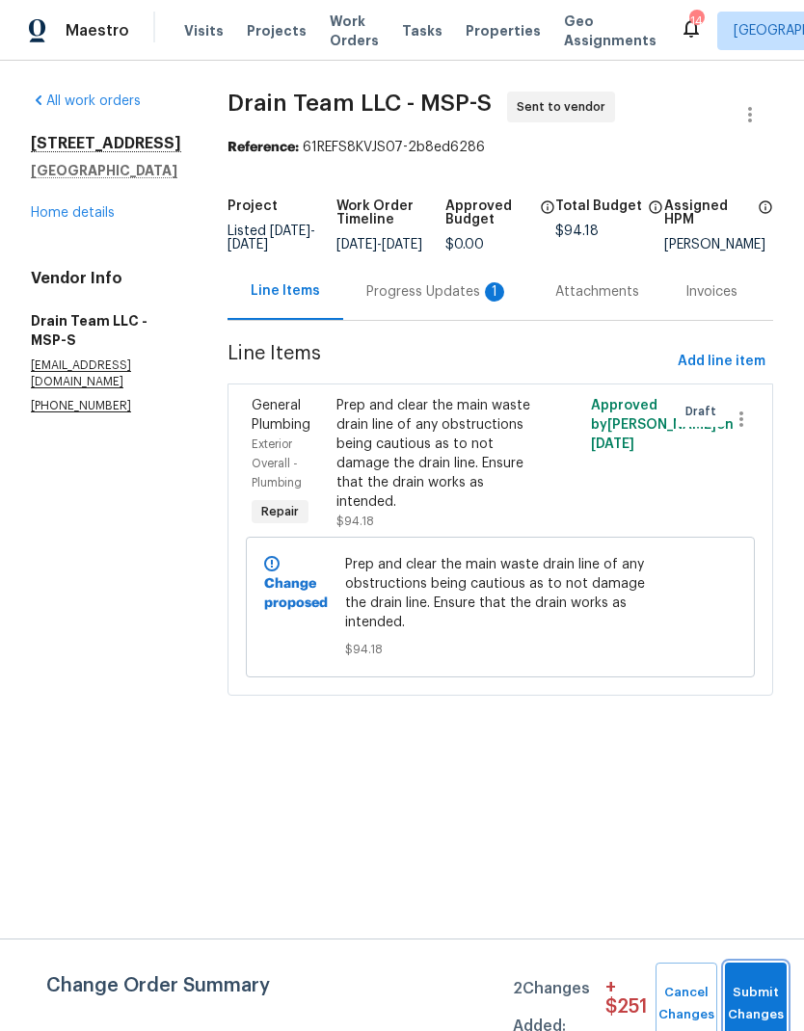
click at [766, 683] on button "Submit Changes" at bounding box center [756, 1004] width 62 height 83
click at [744, 683] on button "Submit Changes" at bounding box center [756, 1004] width 62 height 83
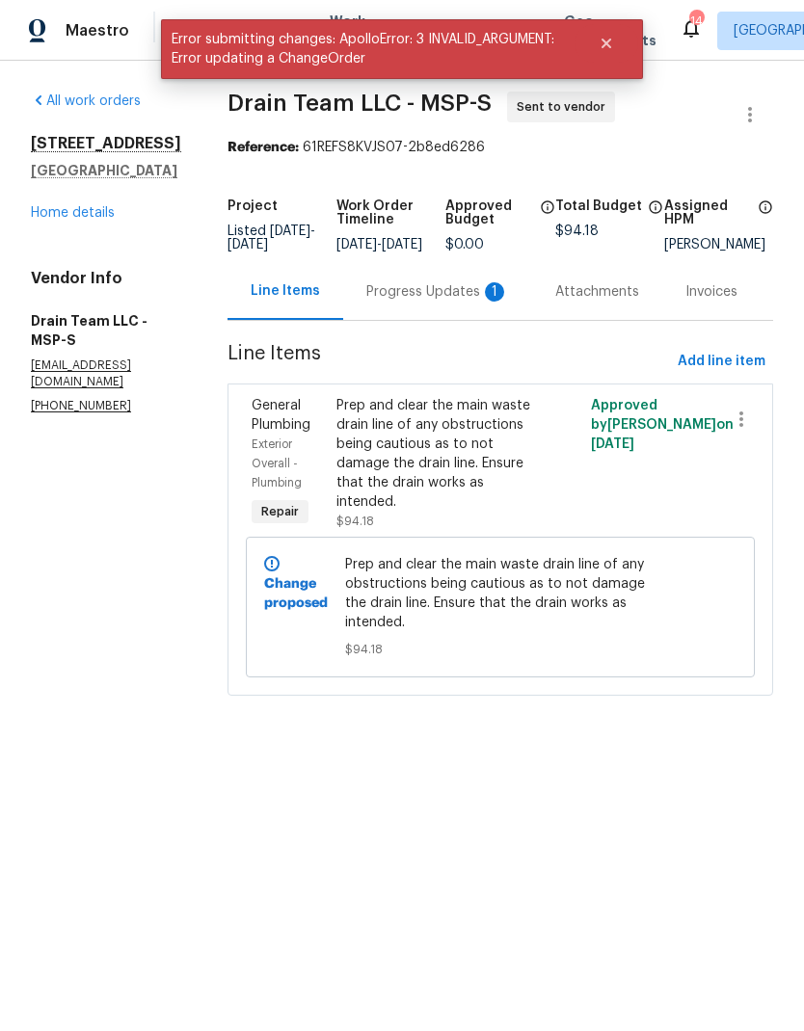
click at [370, 302] on div "Progress Updates 1" at bounding box center [437, 291] width 143 height 19
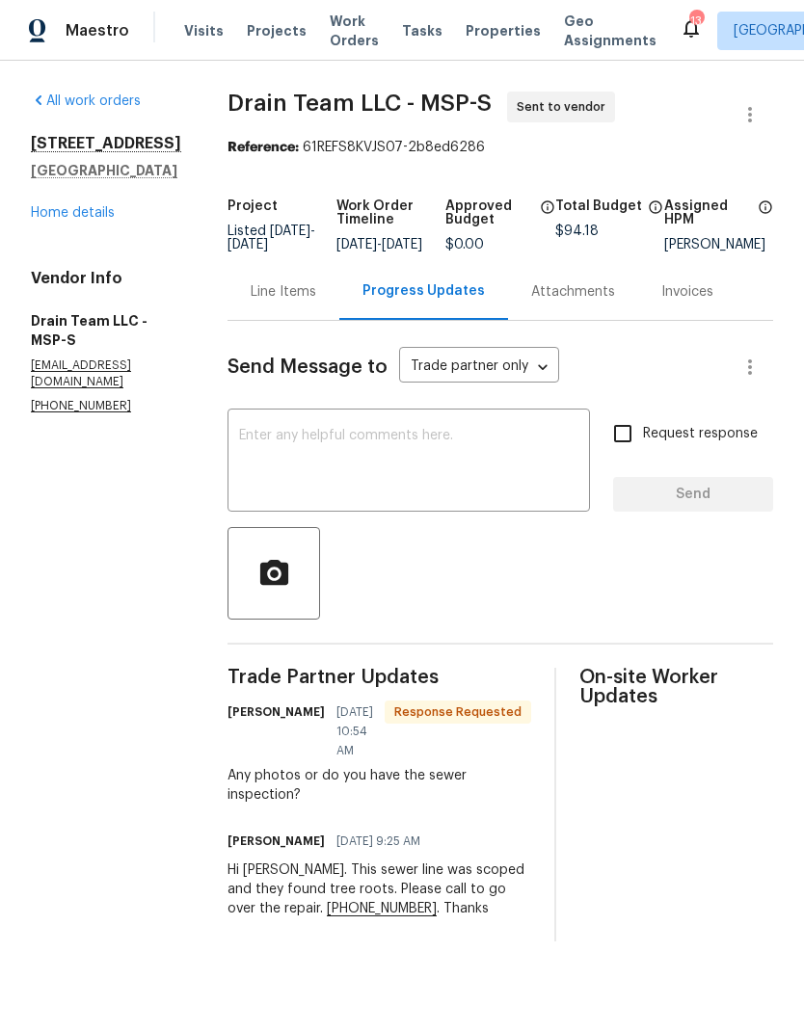
click at [257, 468] on textarea at bounding box center [408, 462] width 339 height 67
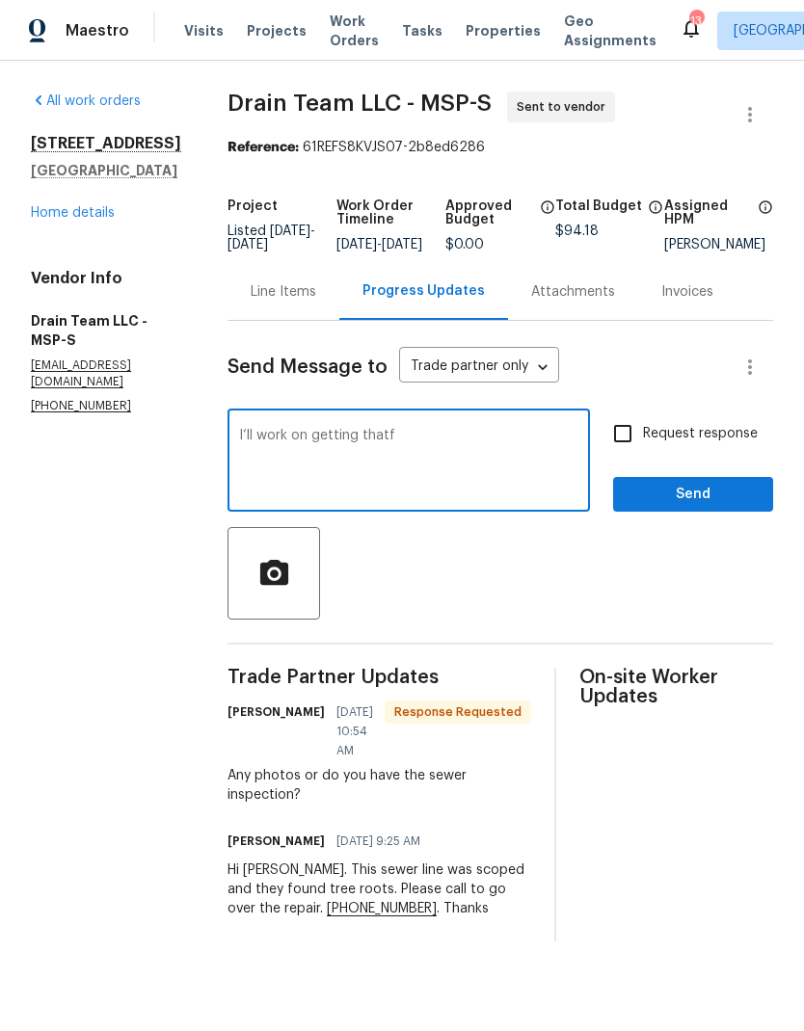
type textarea "I’ll work on getting that"
click at [50, 210] on link "Home details" at bounding box center [73, 212] width 84 height 13
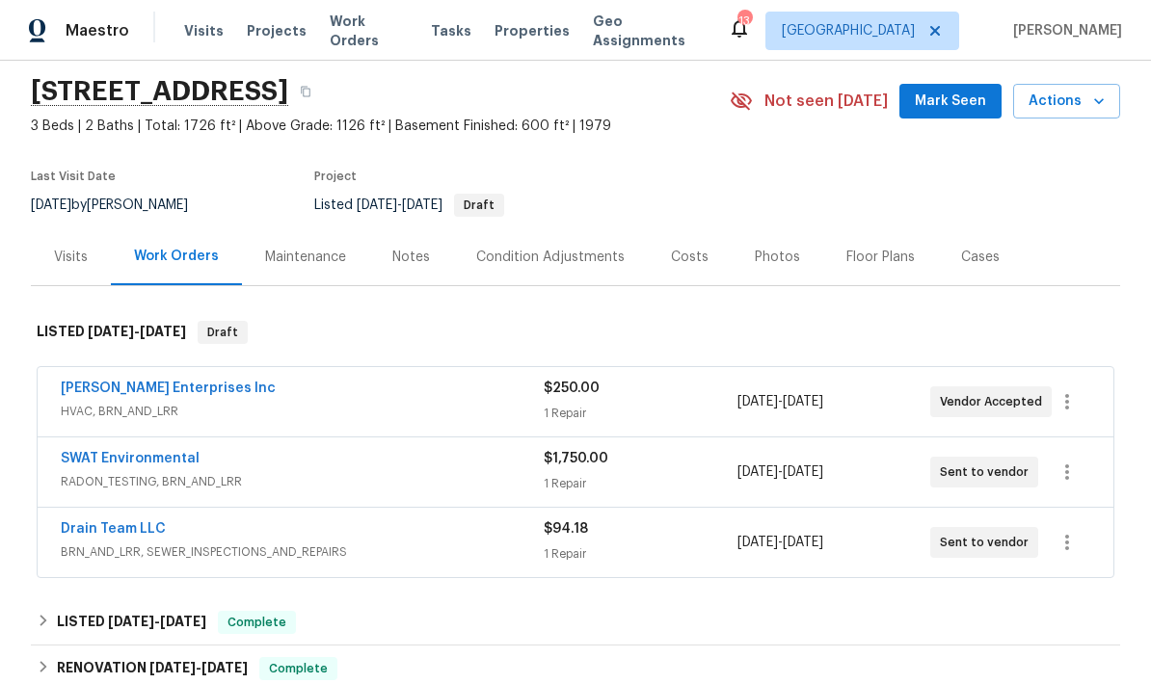
scroll to position [103, 0]
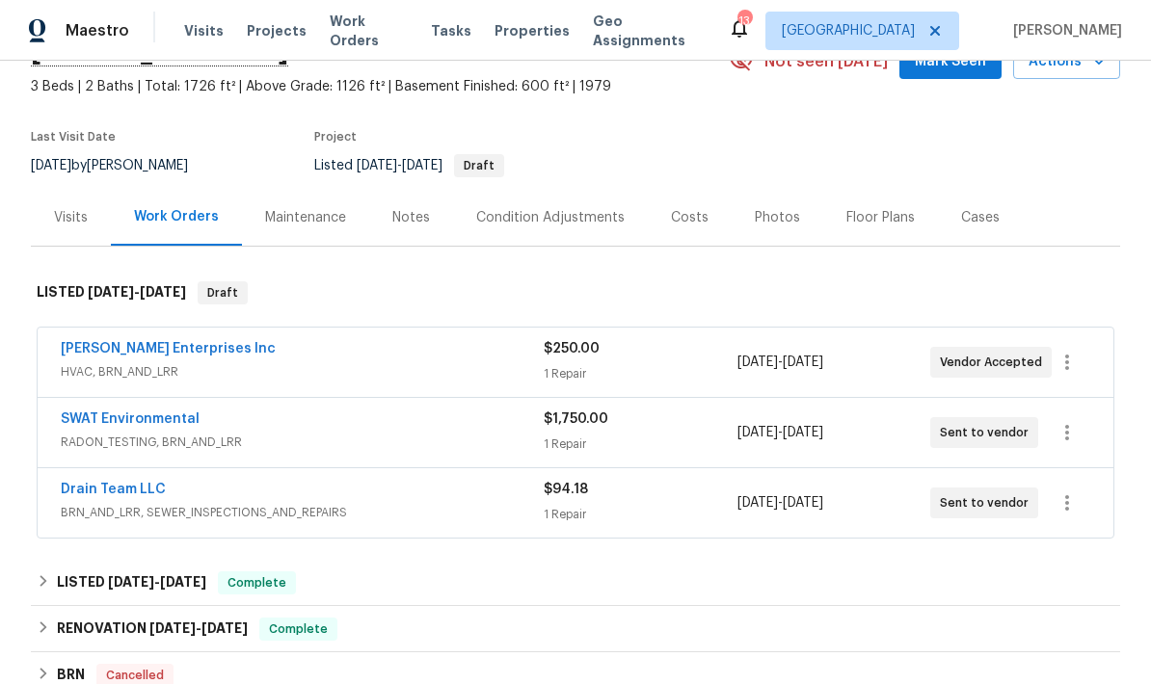
click at [91, 494] on link "Drain Team LLC" at bounding box center [113, 489] width 105 height 13
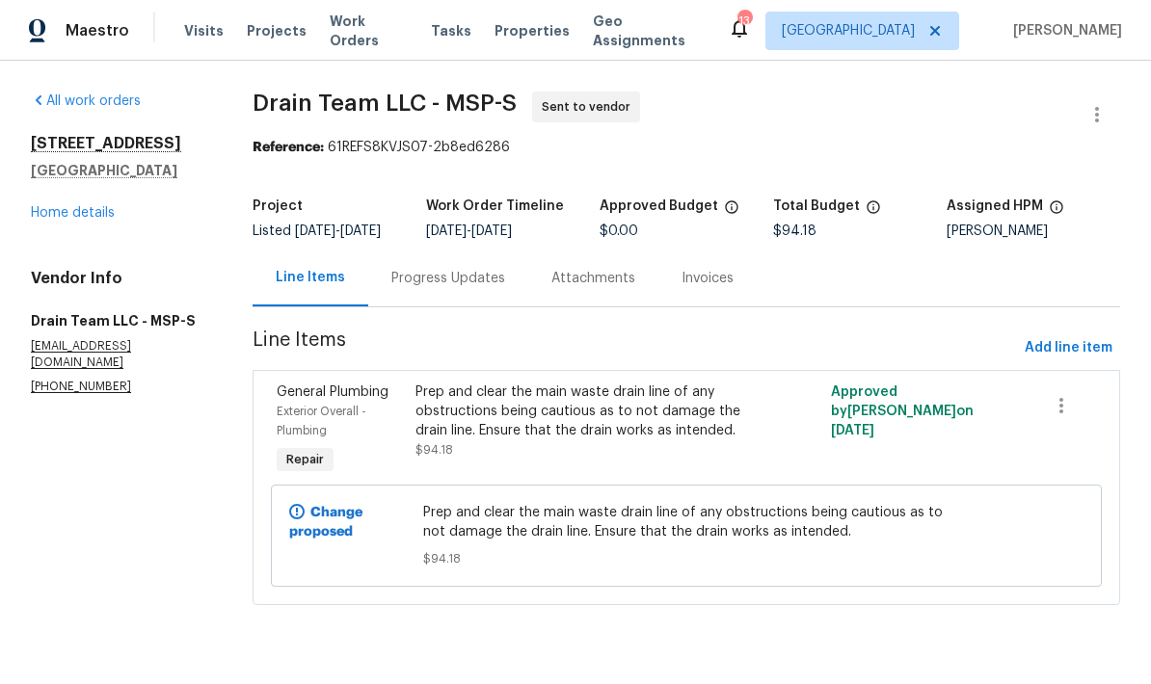
click at [424, 288] on div "Progress Updates" at bounding box center [448, 278] width 114 height 19
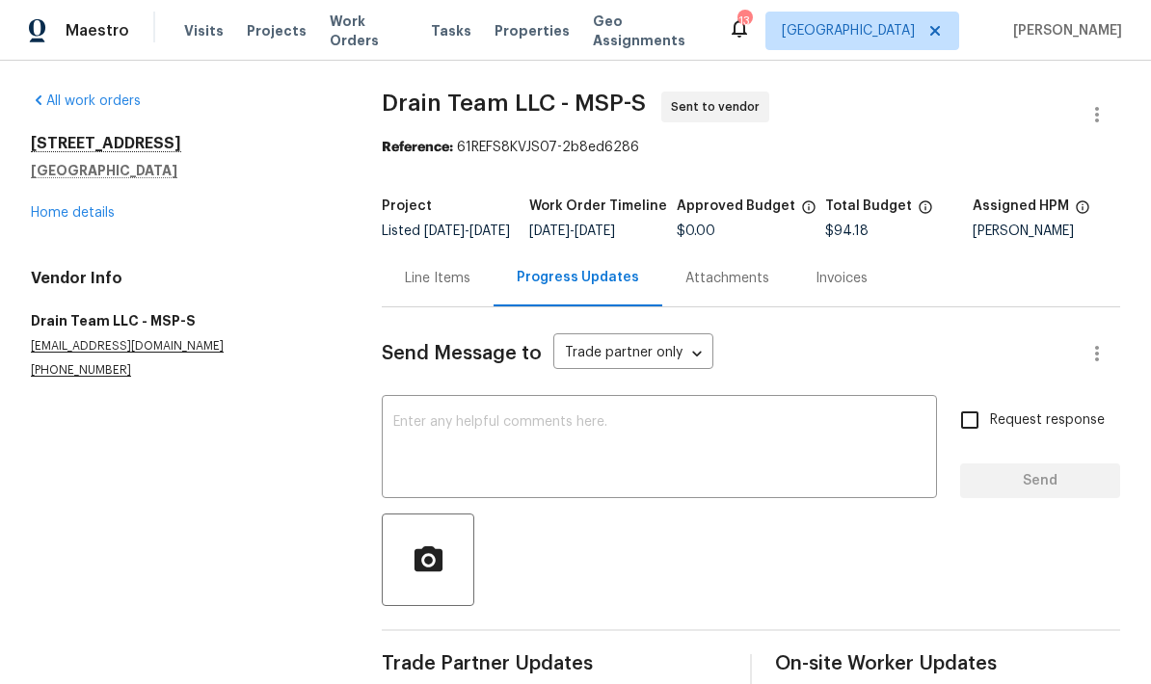
scroll to position [77, 0]
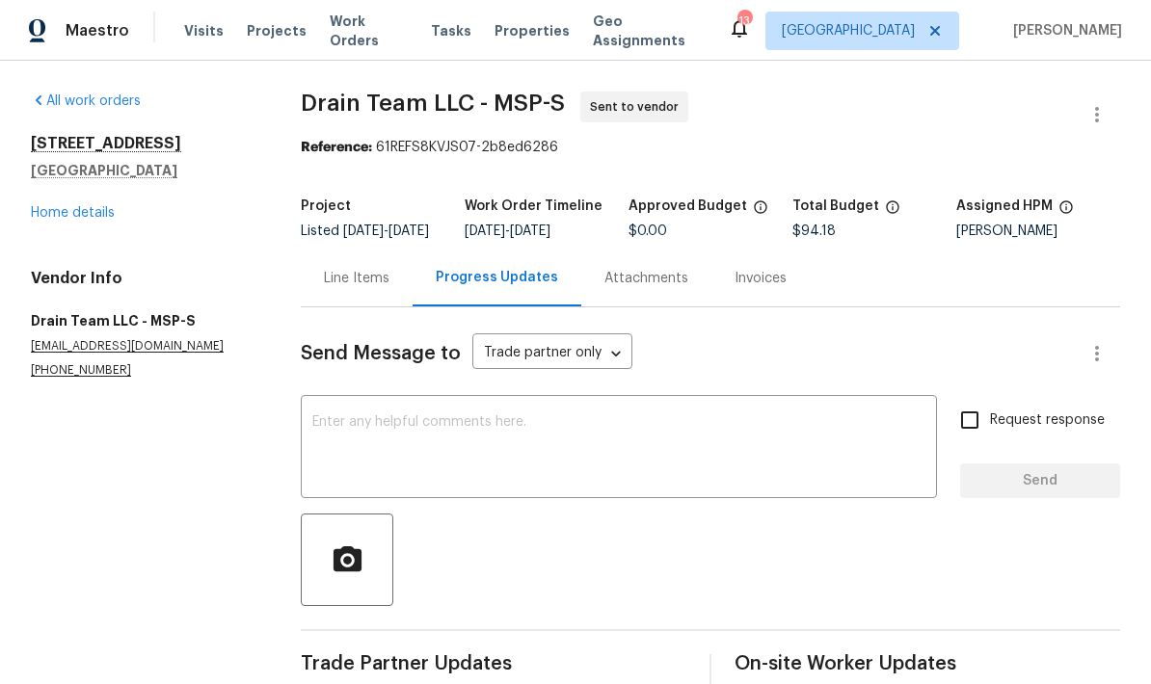
click at [346, 415] on textarea at bounding box center [618, 448] width 613 height 67
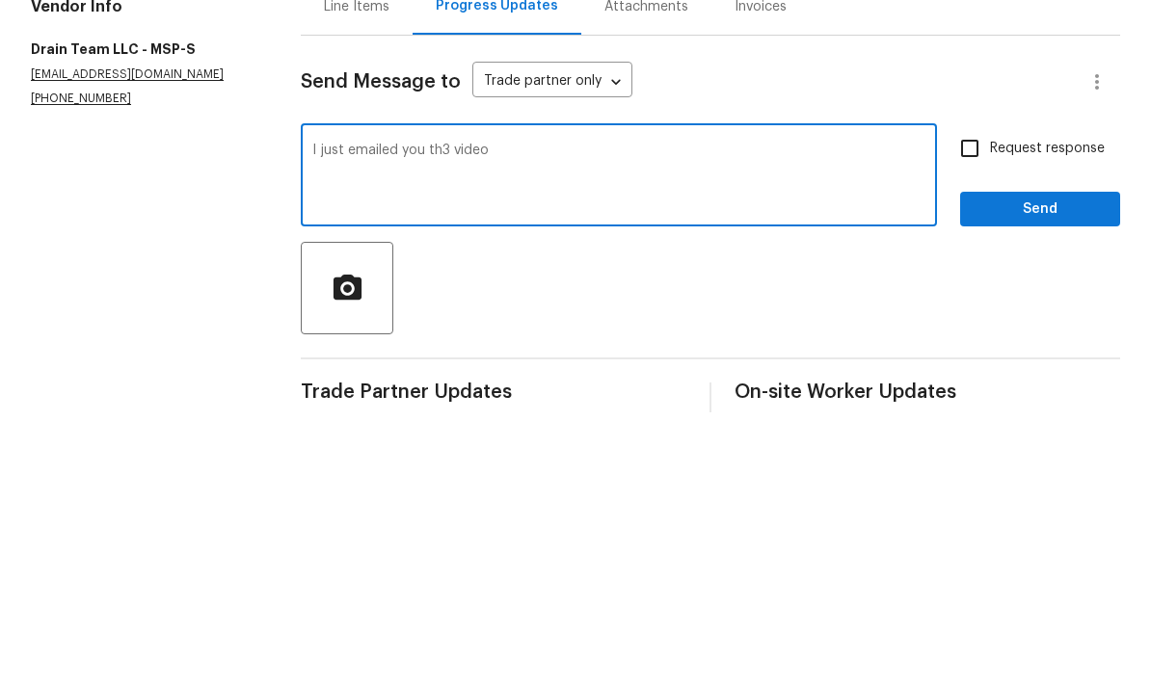
click at [454, 415] on textarea "I just emailed you th3 video" at bounding box center [618, 448] width 613 height 67
type textarea "I just emailed you the video"
click at [1004, 469] on span "Send" at bounding box center [1040, 481] width 129 height 24
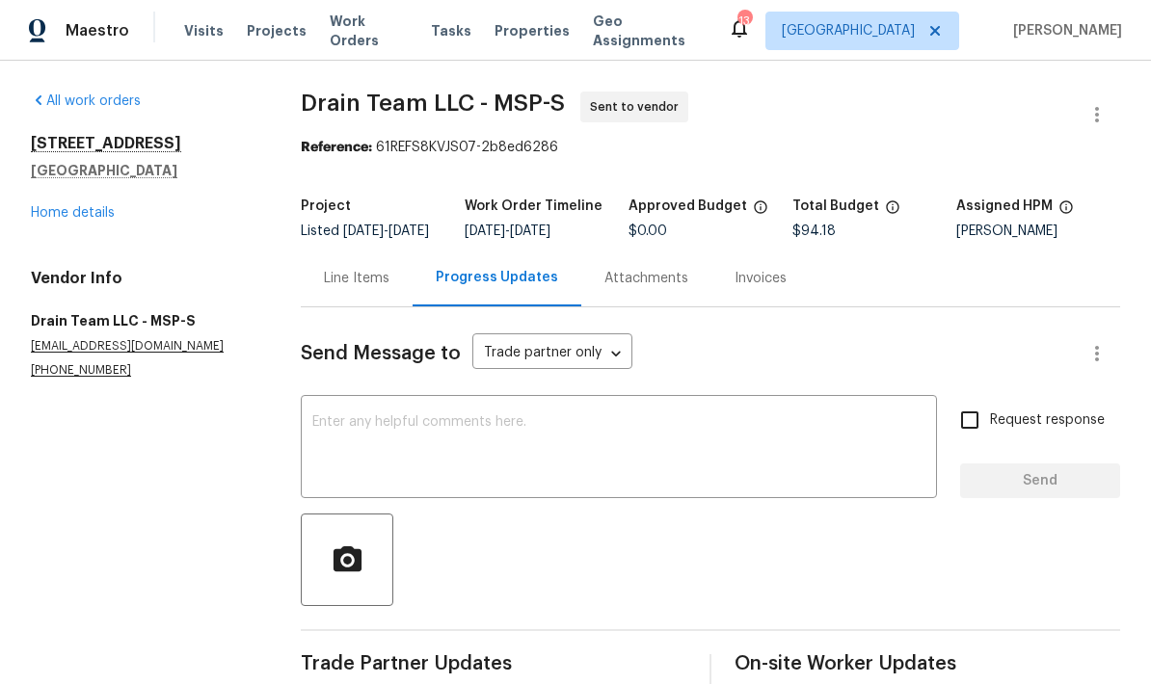
scroll to position [0, 0]
click at [37, 206] on link "Home details" at bounding box center [73, 212] width 84 height 13
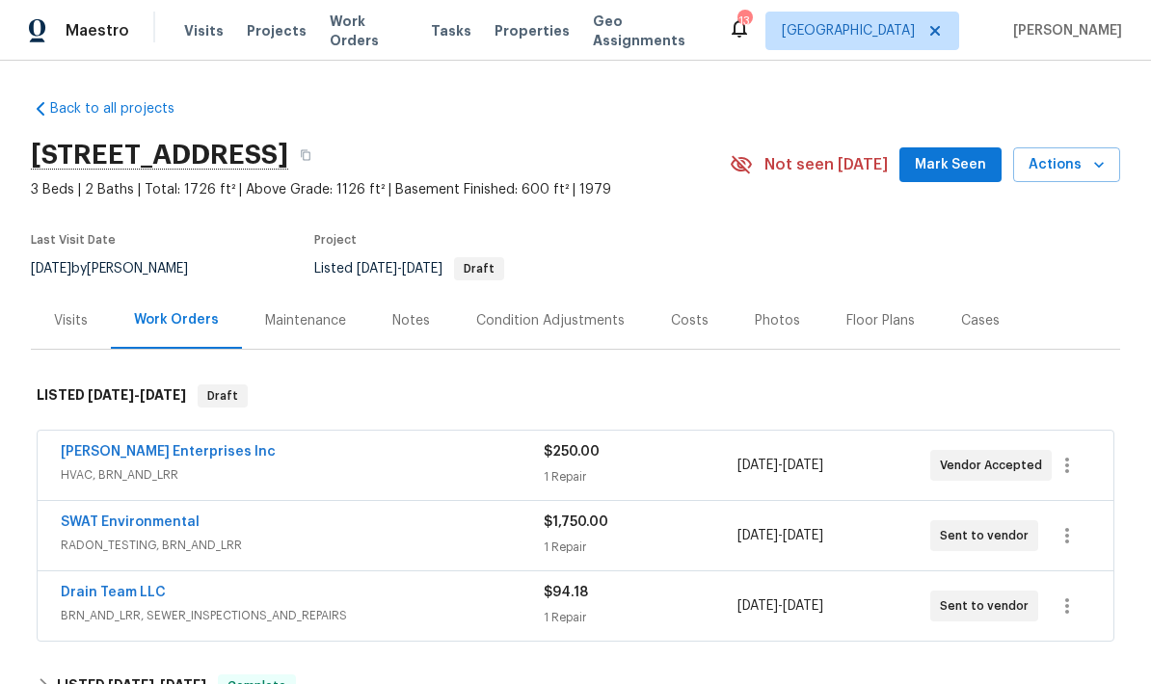
scroll to position [77, 0]
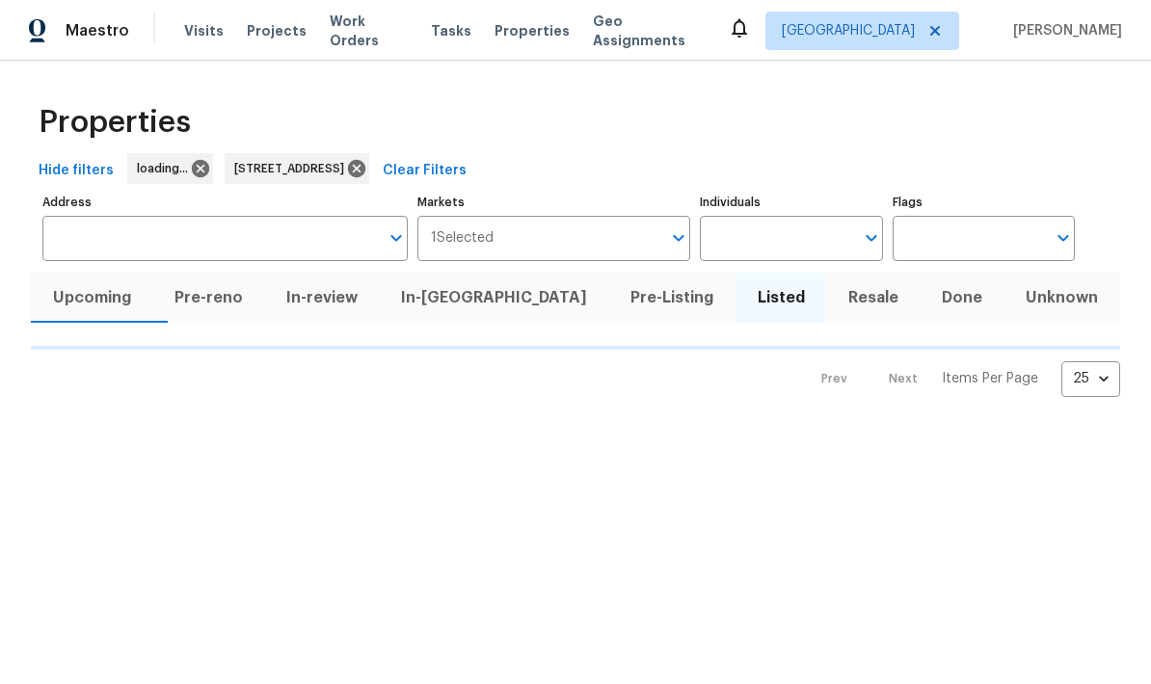
type input "[STREET_ADDRESS]"
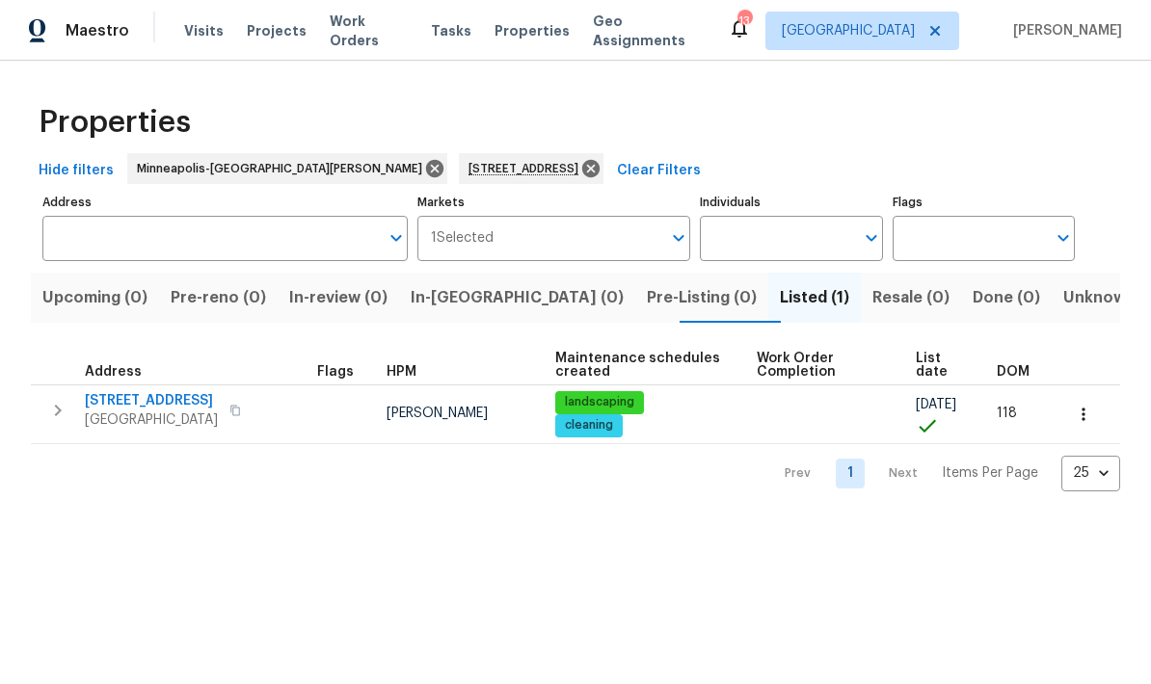
type input "[STREET_ADDRESS]"
